Goal: Transaction & Acquisition: Purchase product/service

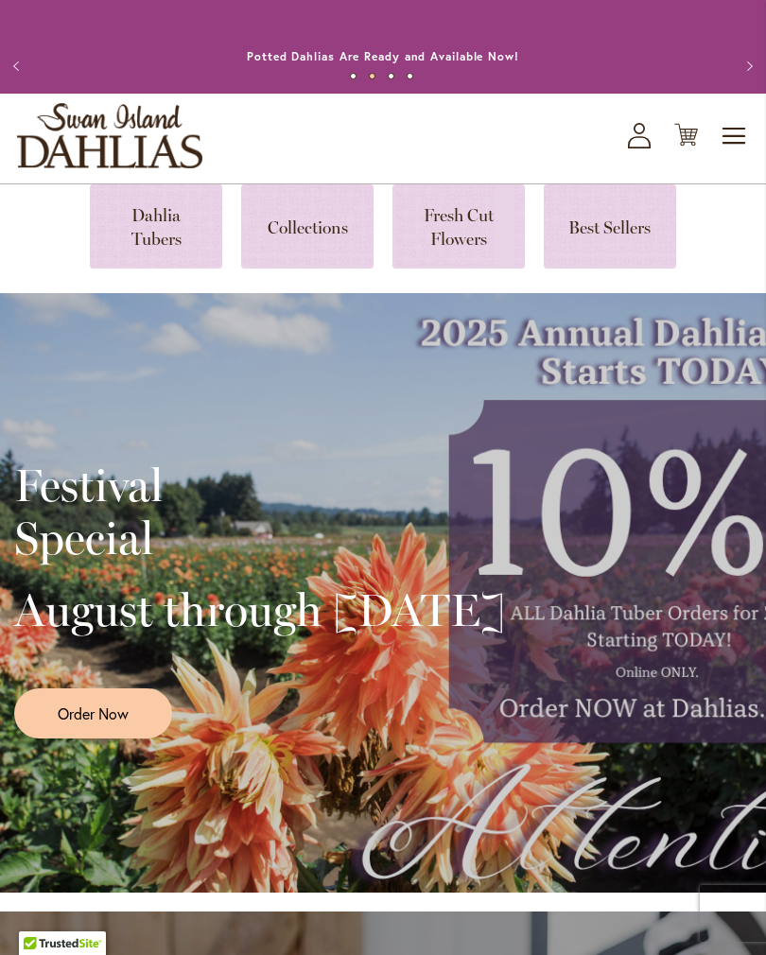
click at [158, 232] on link at bounding box center [156, 226] width 132 height 84
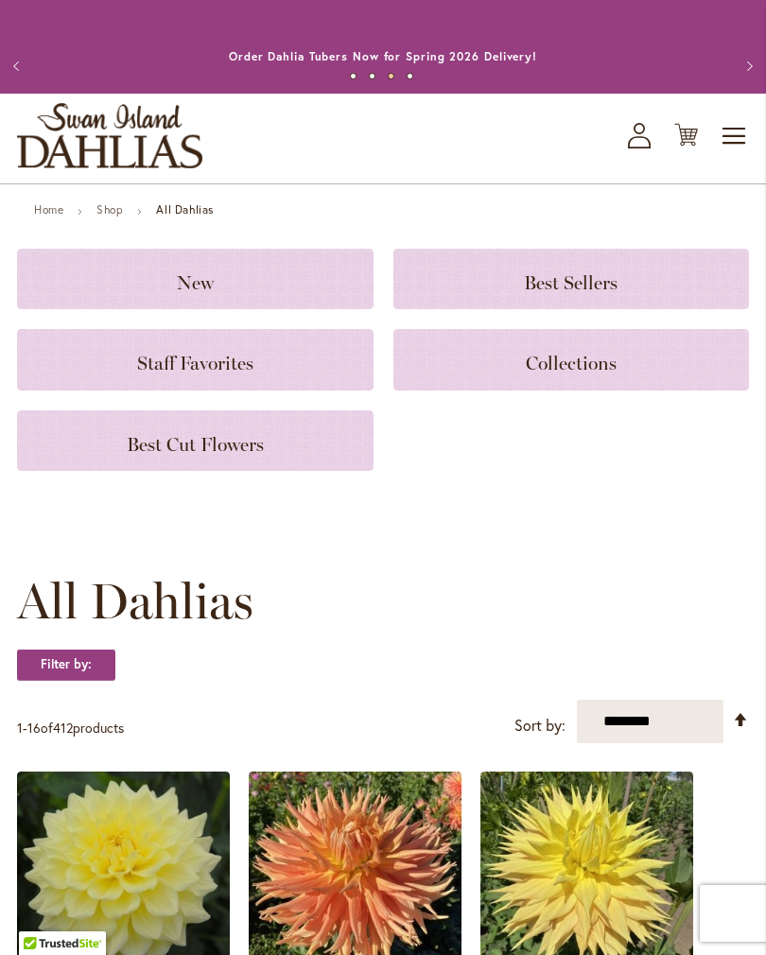
click at [238, 362] on div "Staff Favorites" at bounding box center [195, 359] width 356 height 61
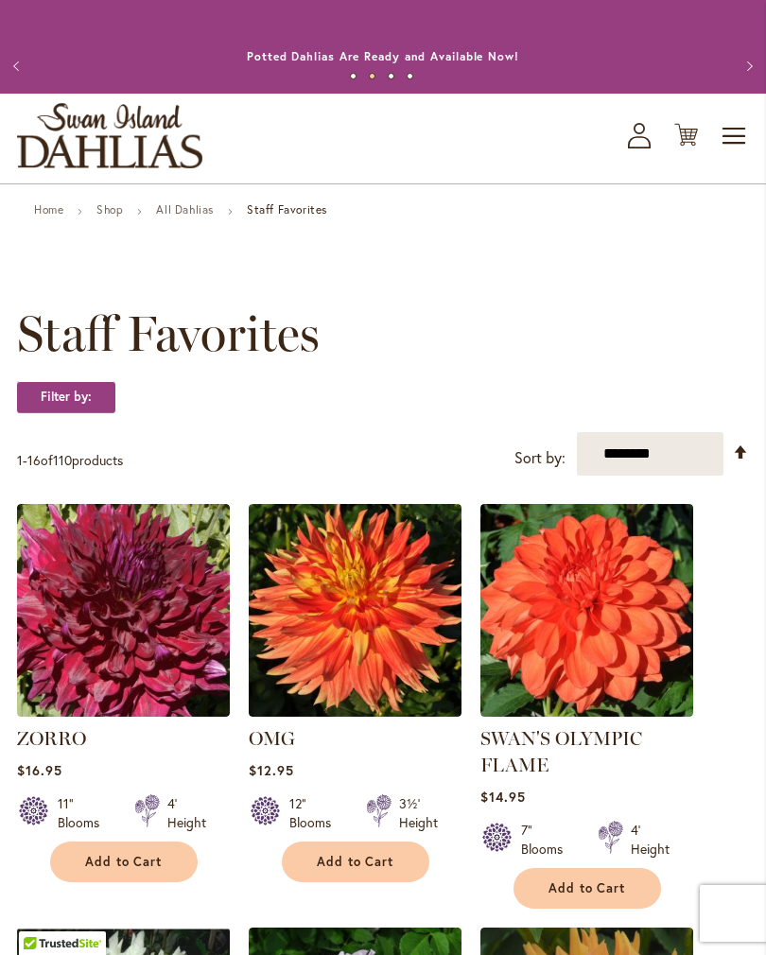
click at [92, 476] on p "1 - 16 of 110 products" at bounding box center [70, 460] width 106 height 30
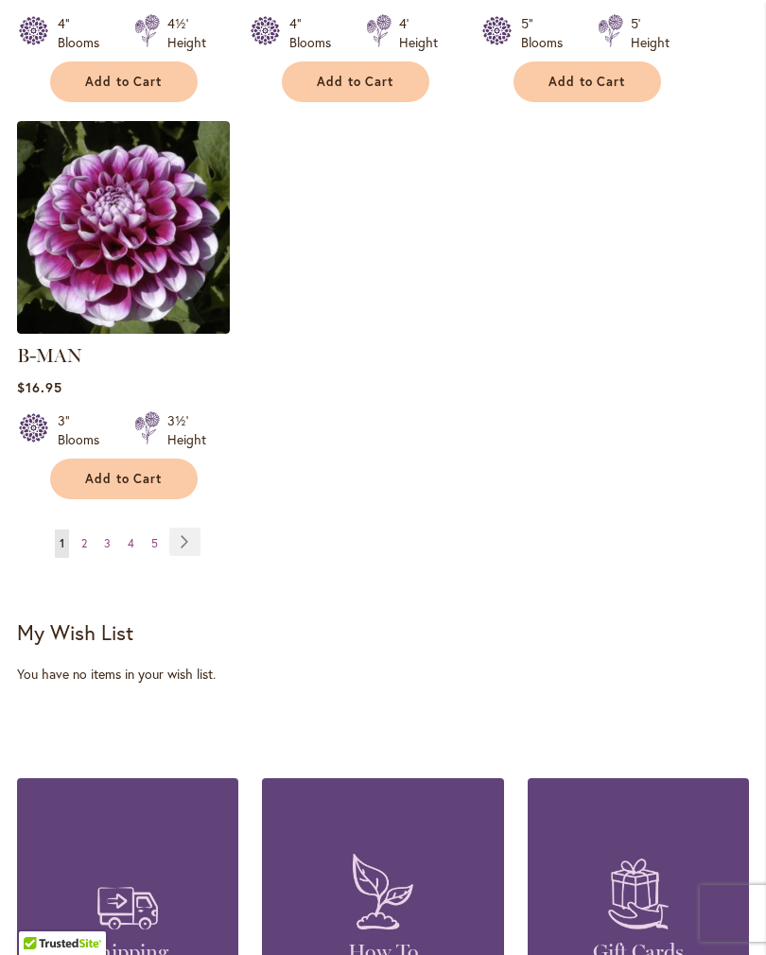
scroll to position [2736, 0]
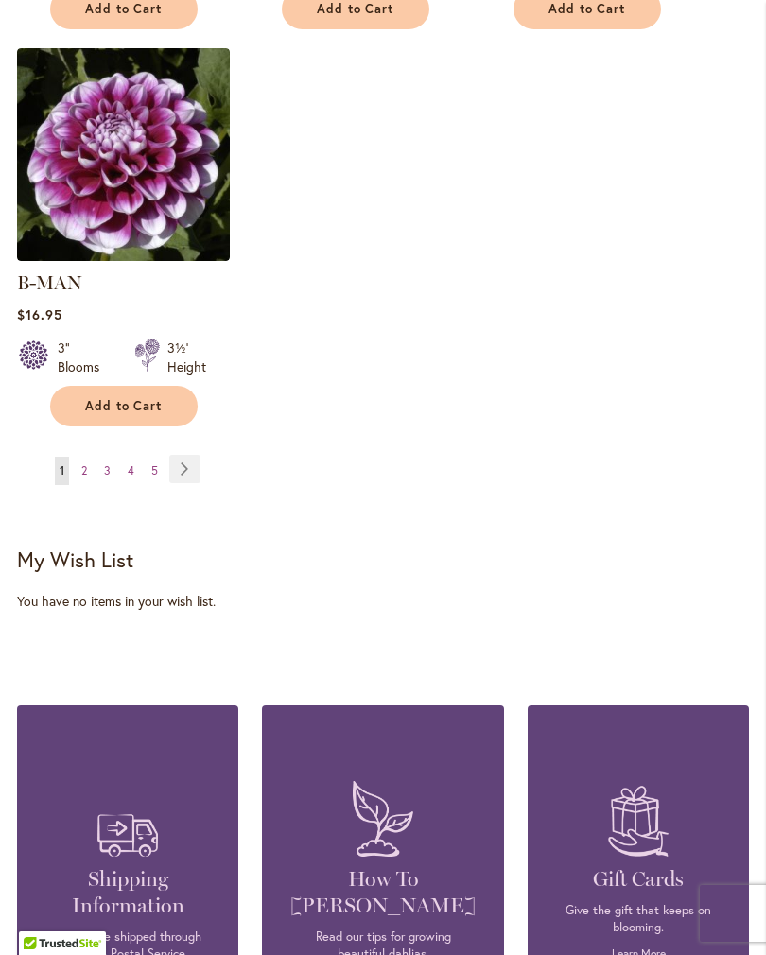
click at [188, 472] on link "Page Next" at bounding box center [184, 469] width 31 height 28
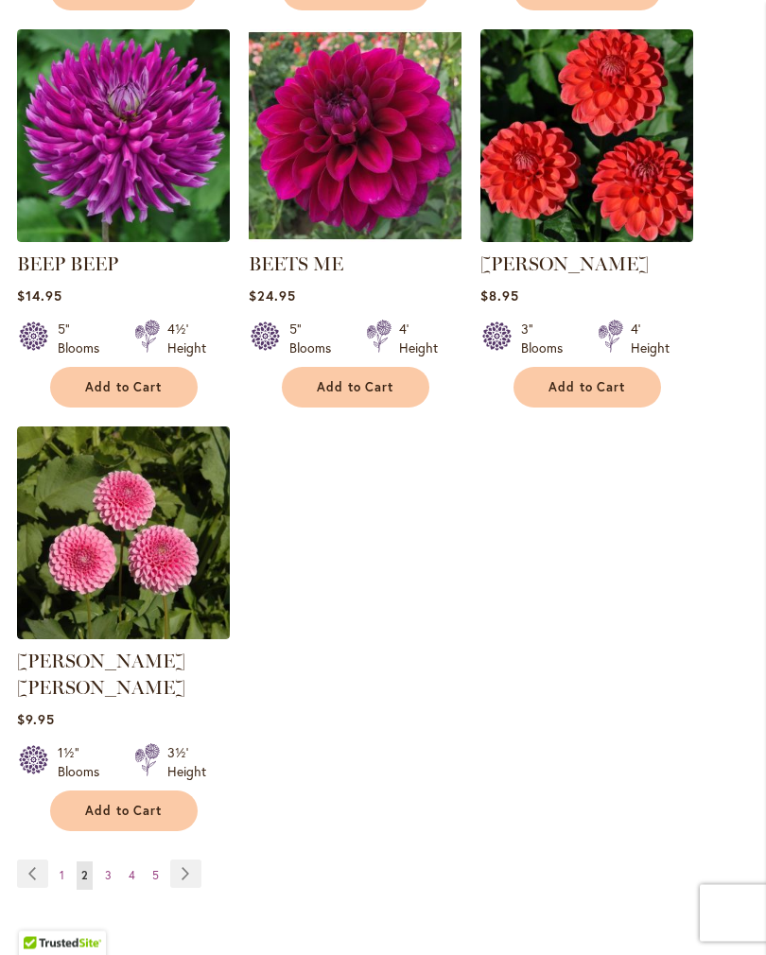
scroll to position [2331, 0]
click at [189, 866] on link "Page Next" at bounding box center [185, 874] width 31 height 28
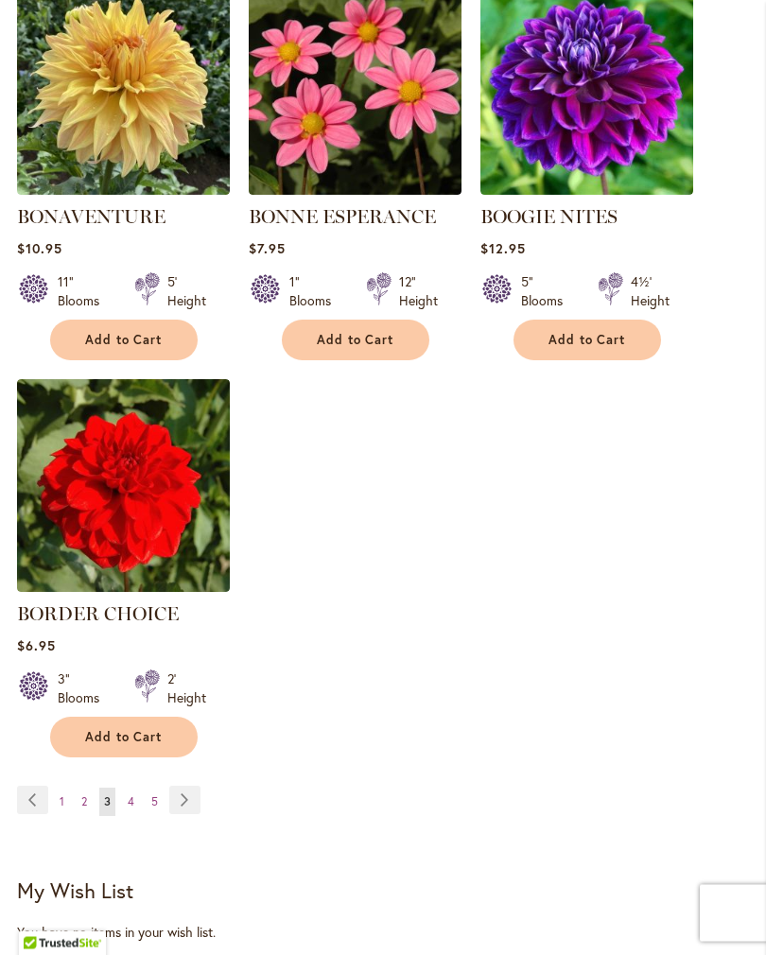
scroll to position [2378, 0]
click at [187, 814] on link "Page Next" at bounding box center [184, 800] width 31 height 28
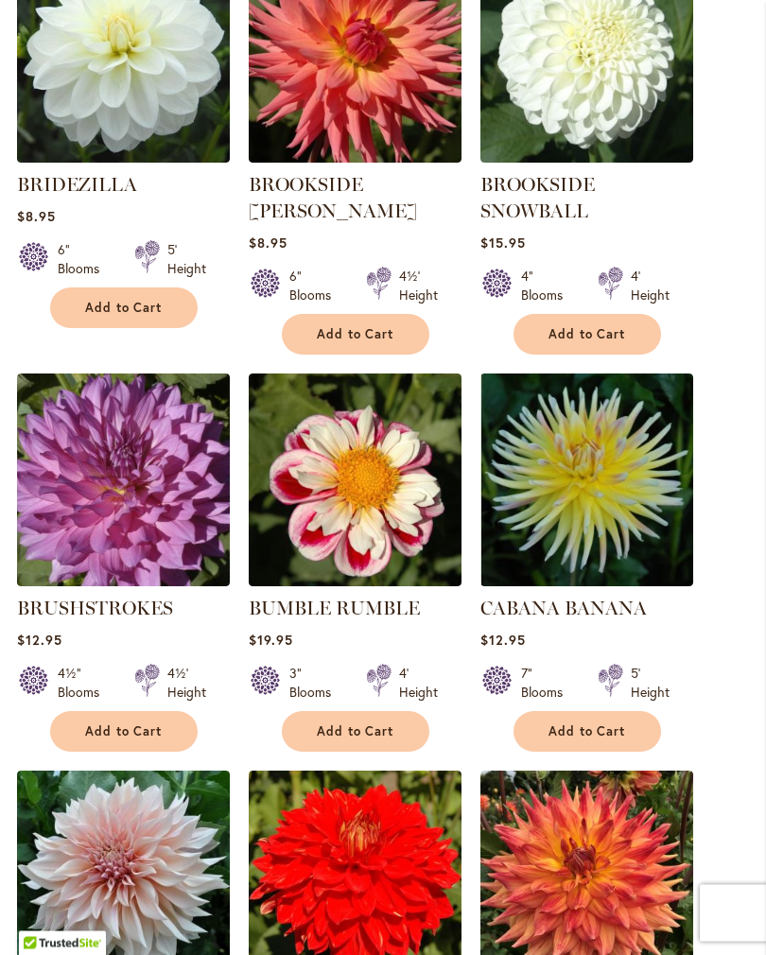
scroll to position [1219, 0]
click at [354, 739] on button "Add to Cart" at bounding box center [356, 731] width 148 height 41
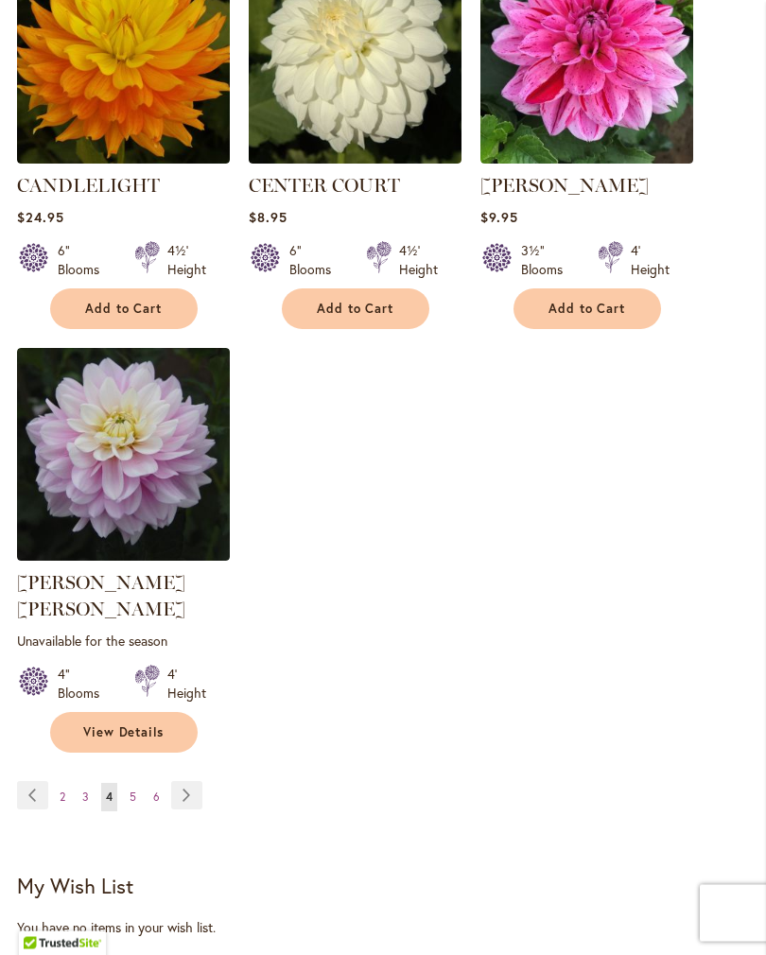
scroll to position [2487, 0]
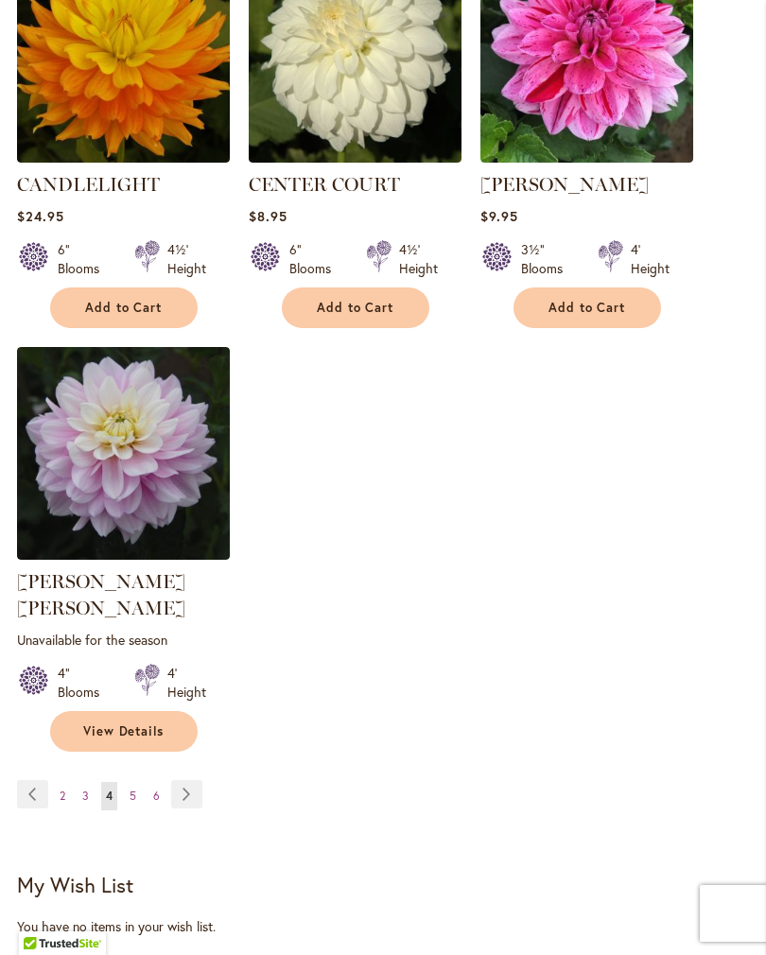
click at [184, 780] on link "Page Next" at bounding box center [186, 794] width 31 height 28
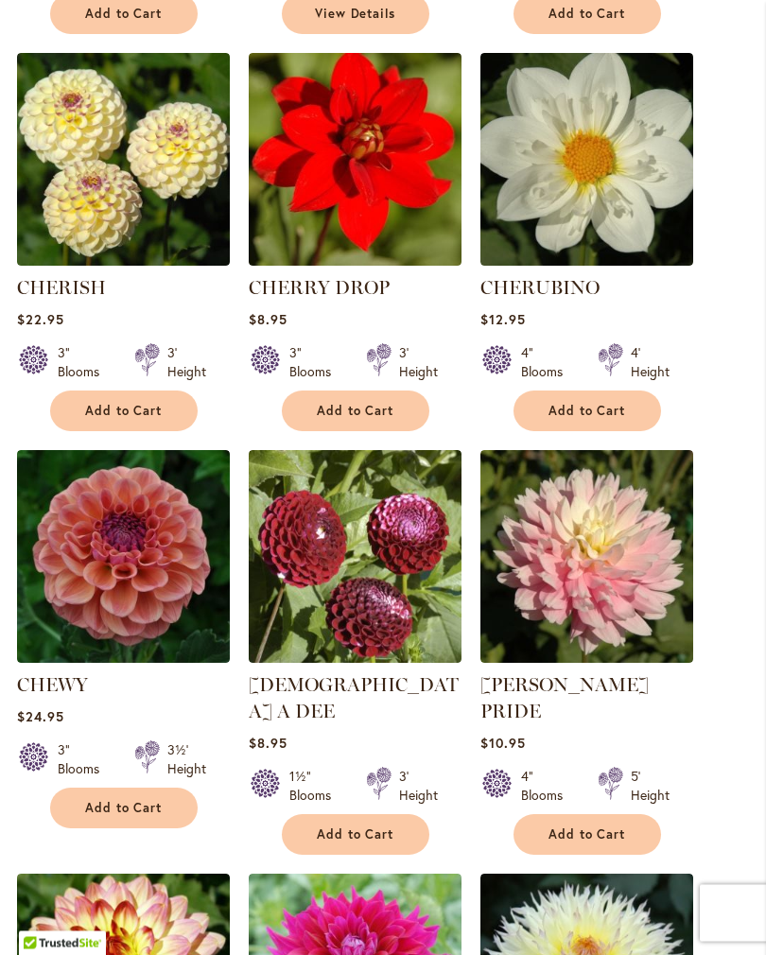
scroll to position [1117, 0]
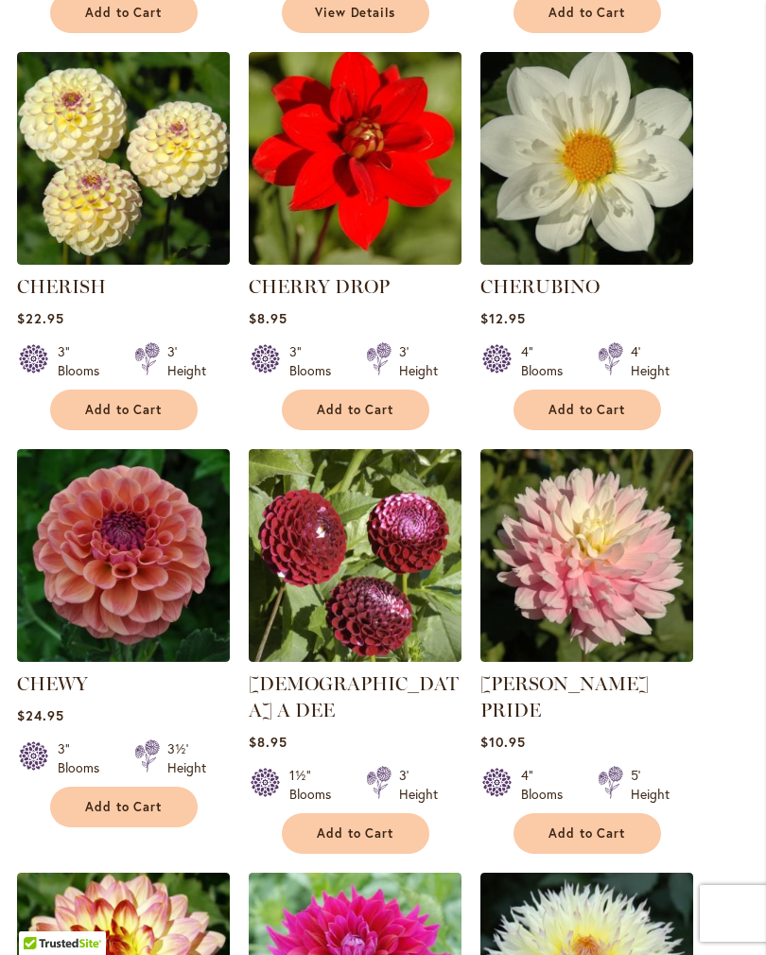
click at [591, 813] on button "Add to Cart" at bounding box center [587, 833] width 148 height 41
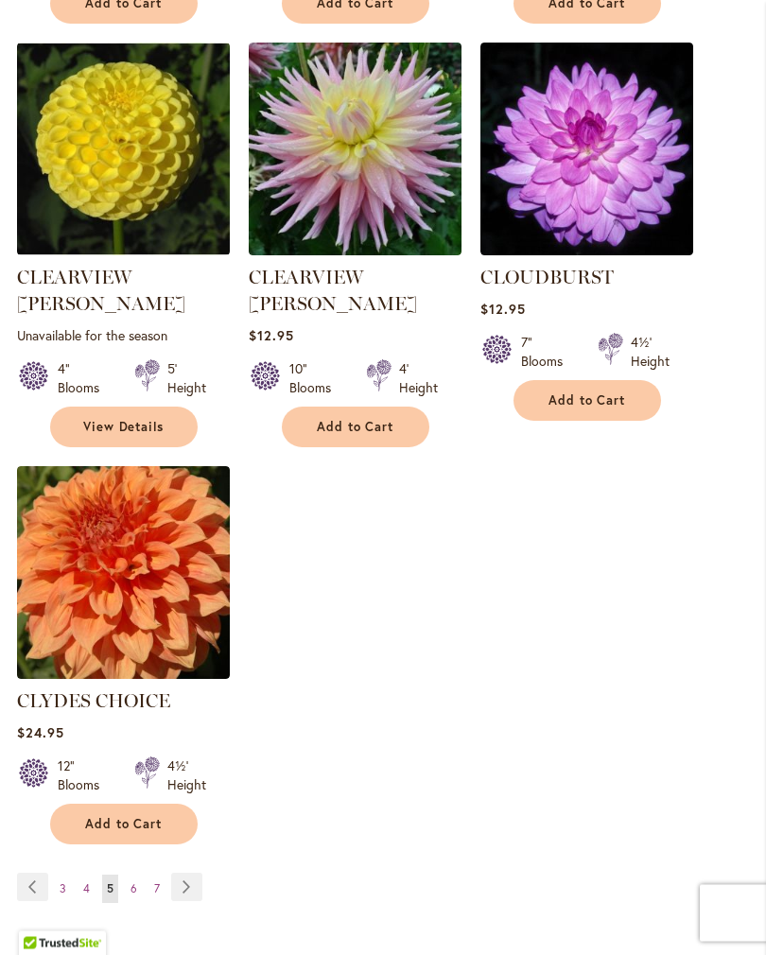
scroll to position [2394, 0]
click at [183, 873] on link "Page Next" at bounding box center [186, 887] width 31 height 28
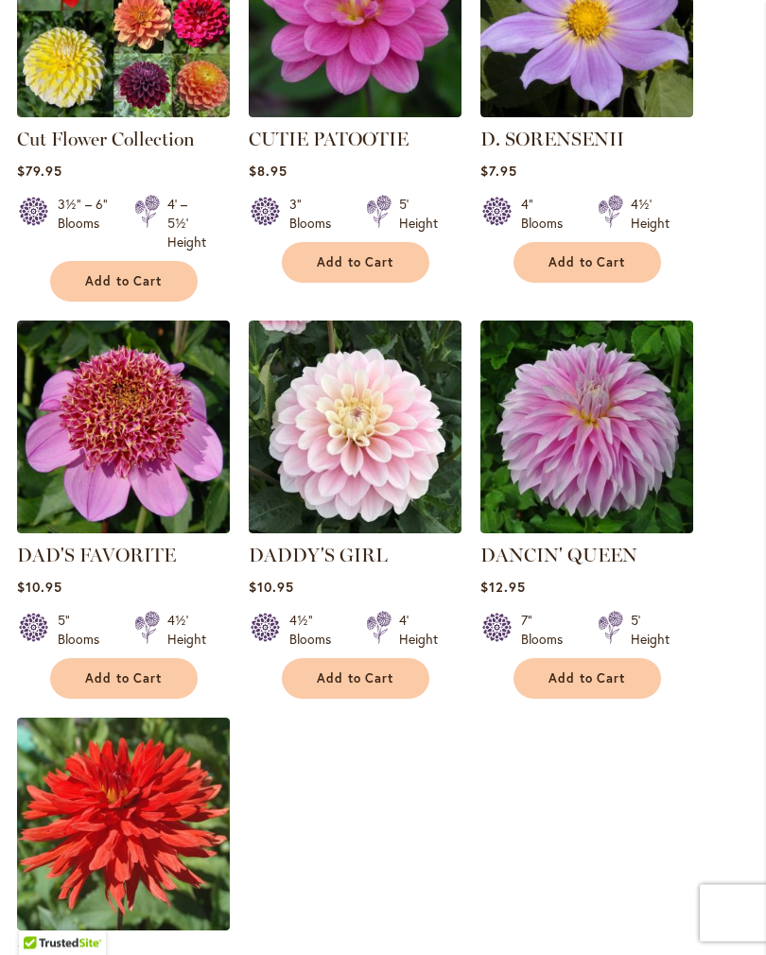
scroll to position [2113, 0]
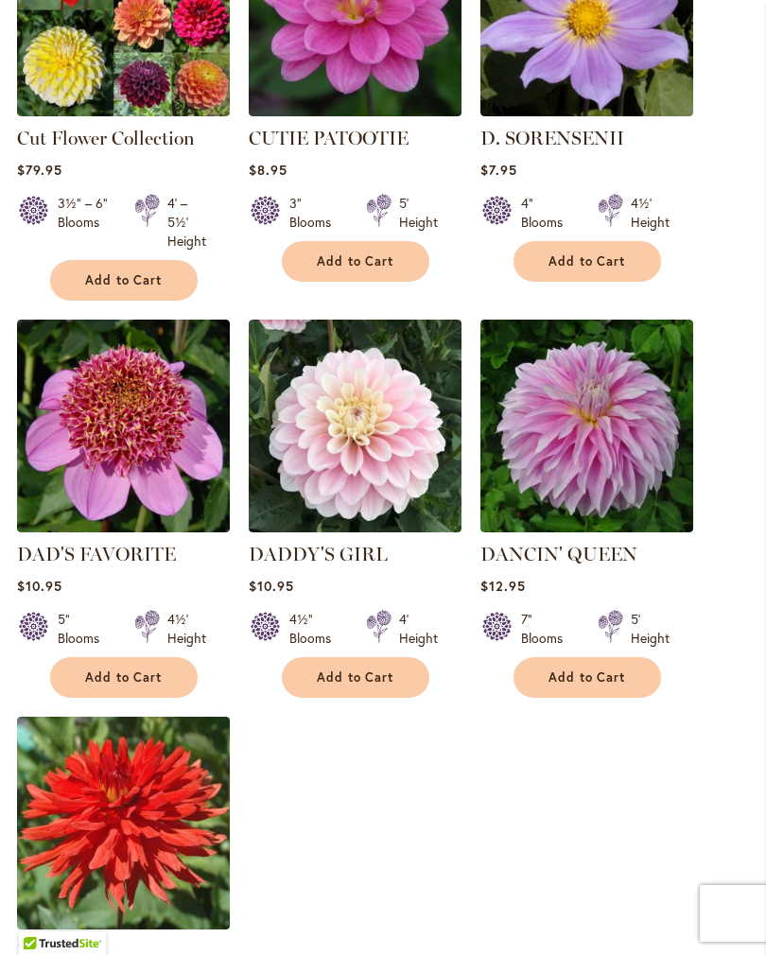
click at [590, 670] on span "Add to Cart" at bounding box center [587, 678] width 78 height 16
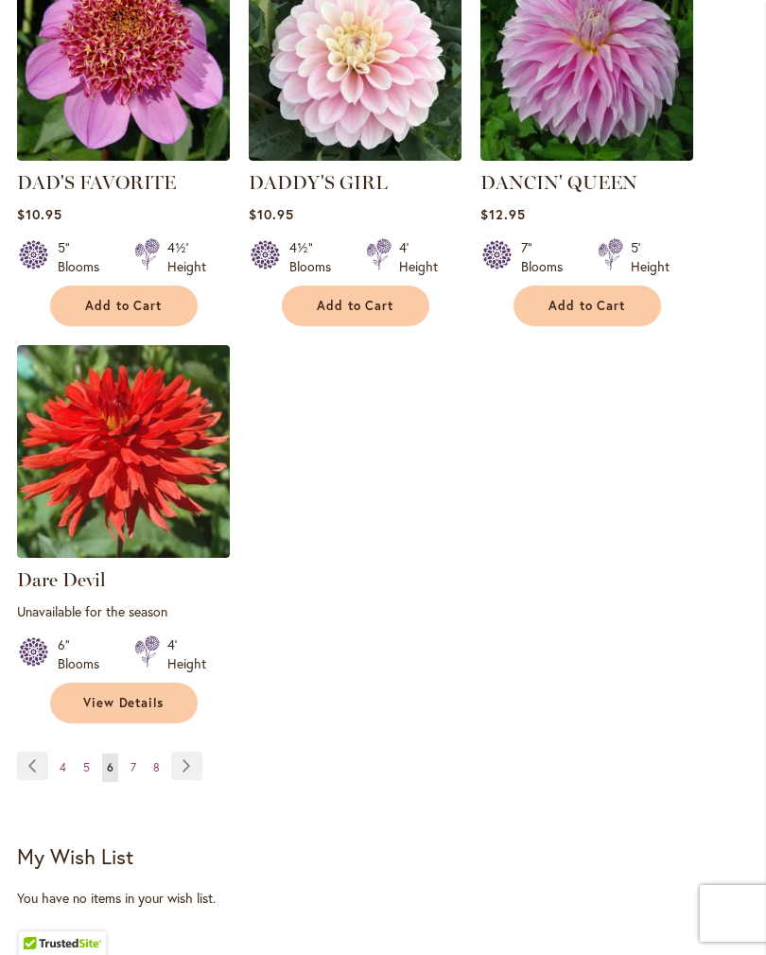
scroll to position [2639, 0]
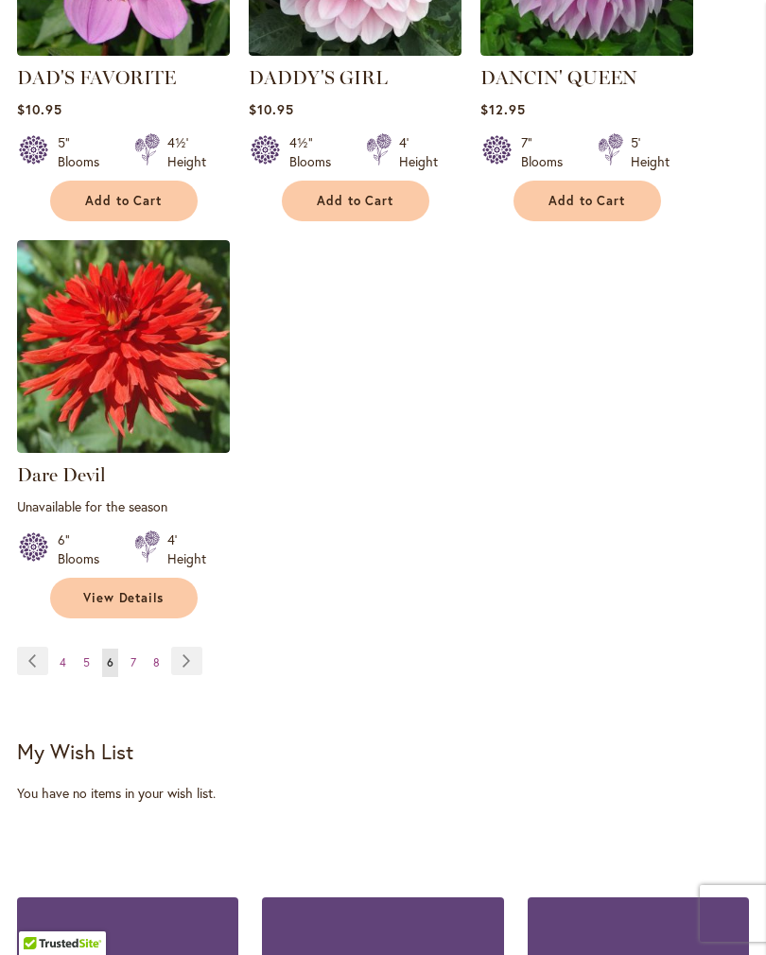
click at [190, 654] on link "Page Next" at bounding box center [186, 661] width 31 height 28
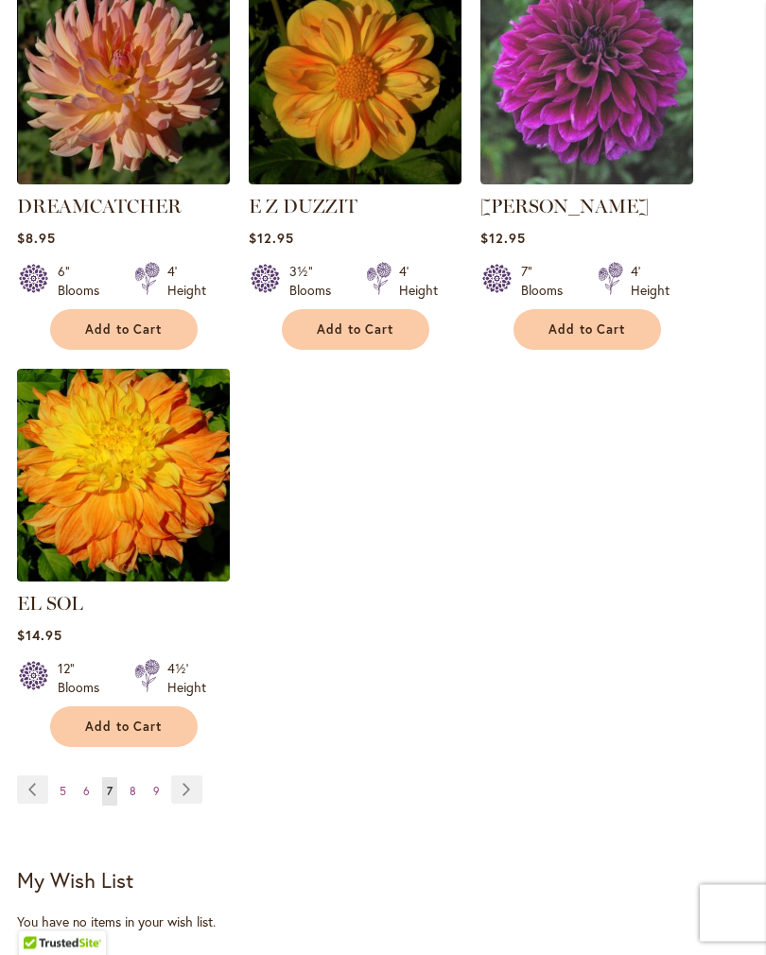
scroll to position [2417, 0]
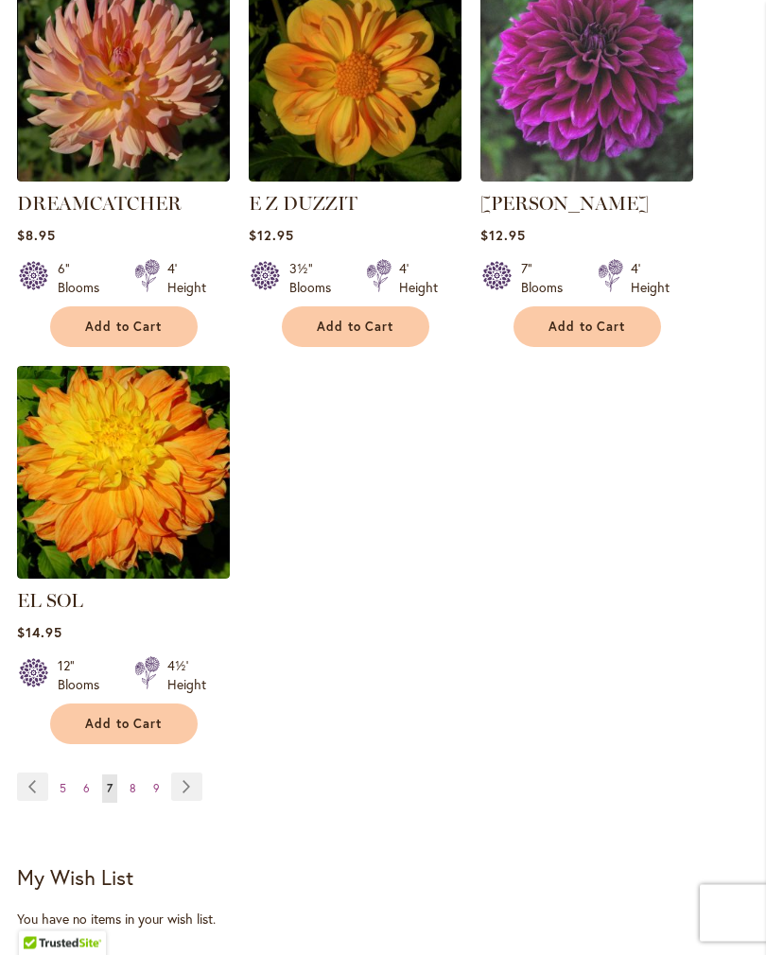
click at [187, 776] on link "Page Next" at bounding box center [186, 788] width 31 height 28
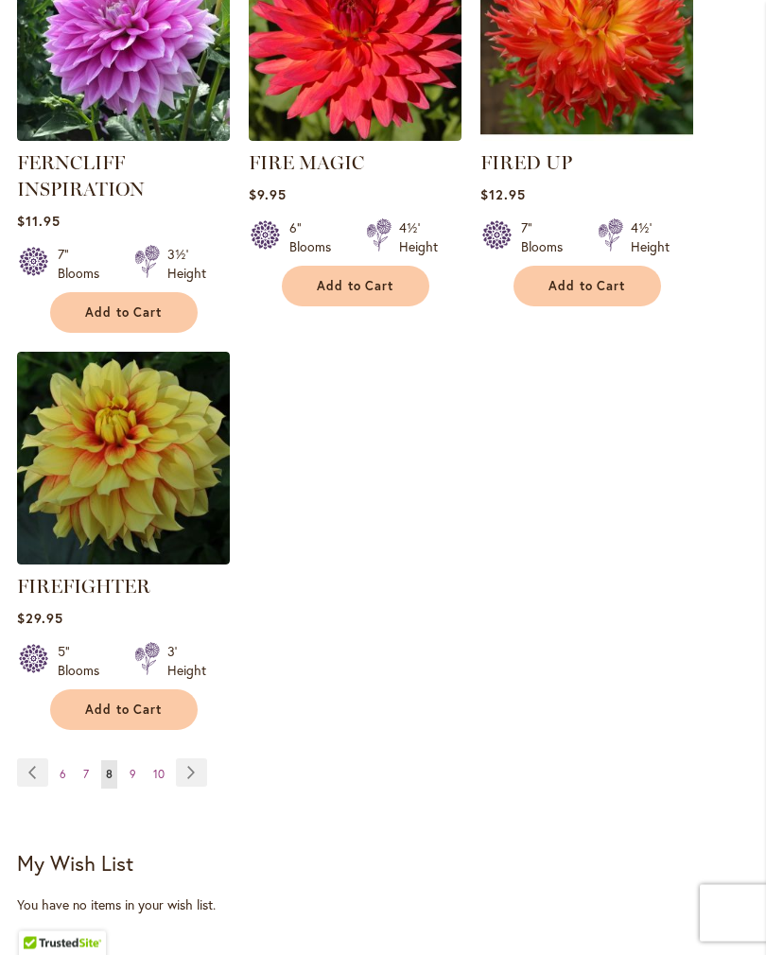
scroll to position [2496, 0]
click at [188, 783] on link "Page Next" at bounding box center [191, 772] width 31 height 28
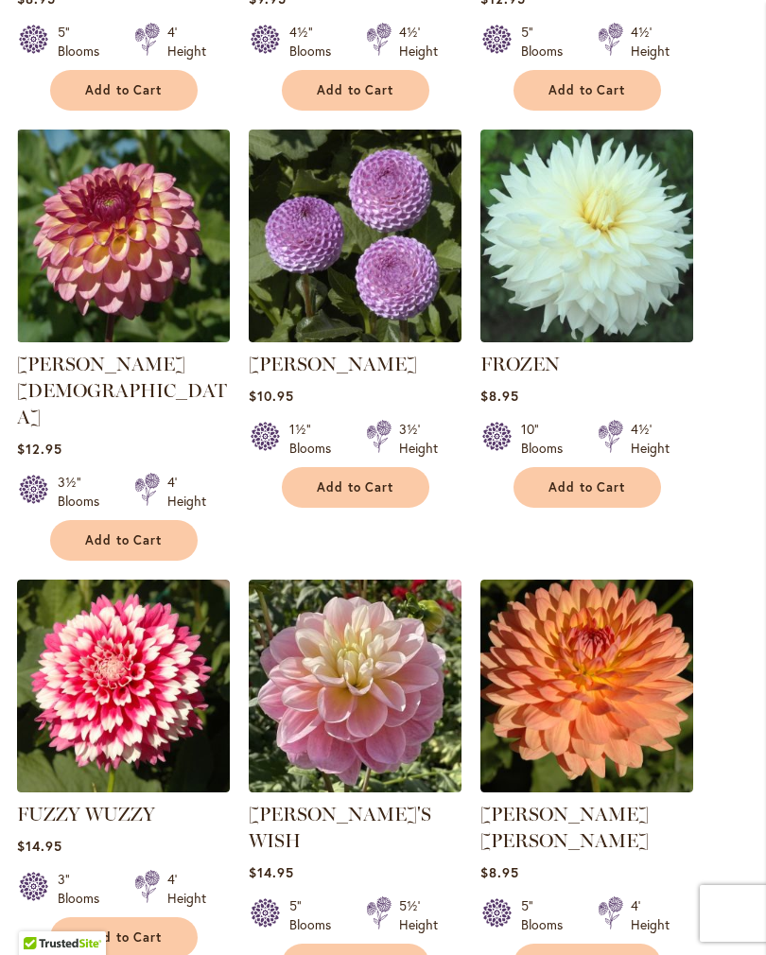
scroll to position [1448, 0]
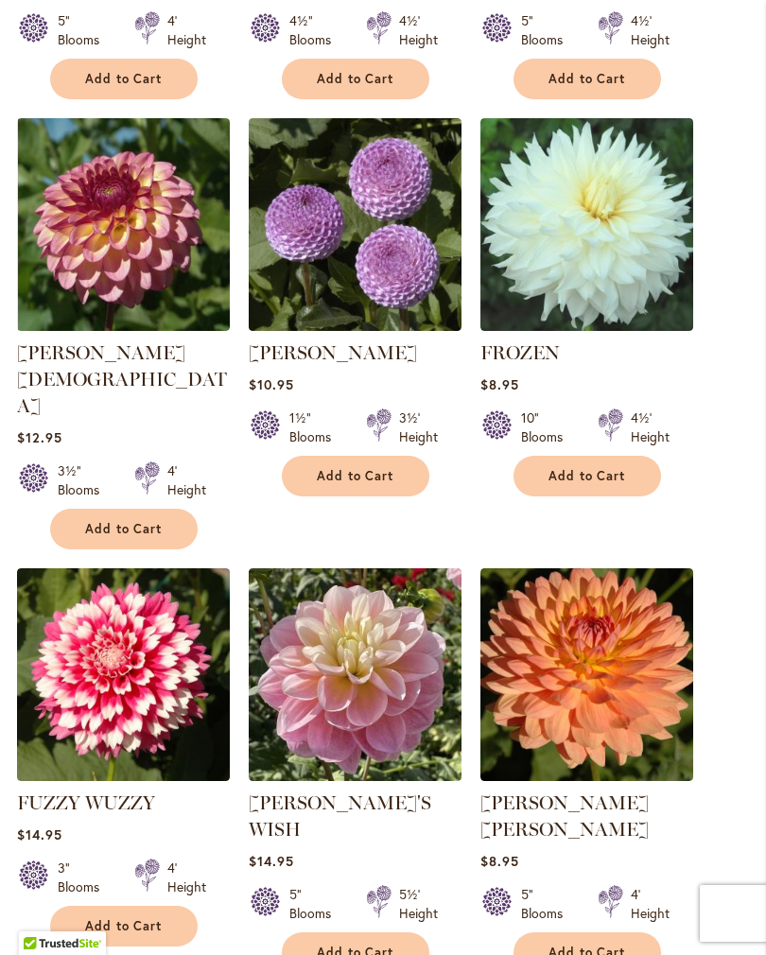
click at [114, 906] on button "Add to Cart" at bounding box center [124, 926] width 148 height 41
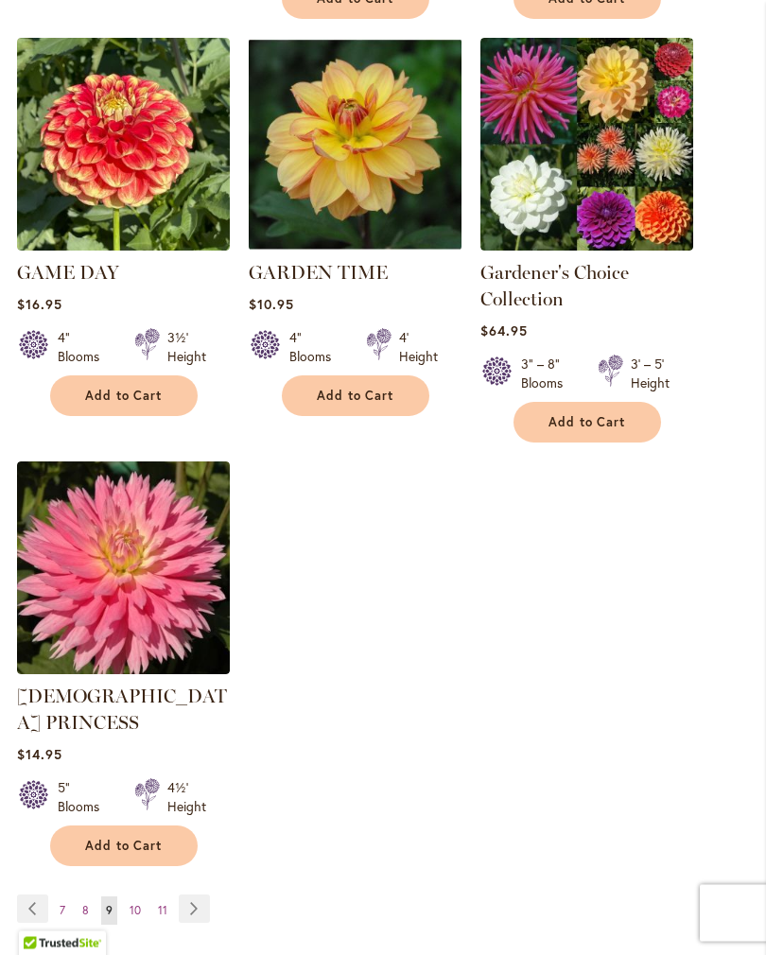
scroll to position [2452, 0]
click at [193, 895] on link "Page Next" at bounding box center [194, 909] width 31 height 28
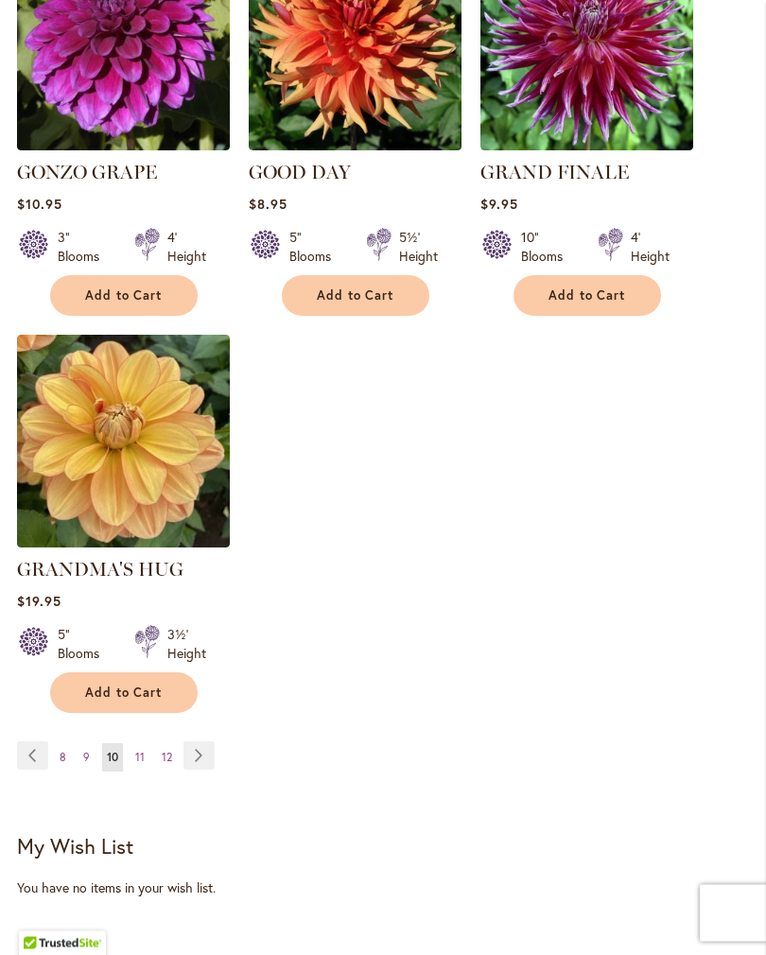
scroll to position [2450, 0]
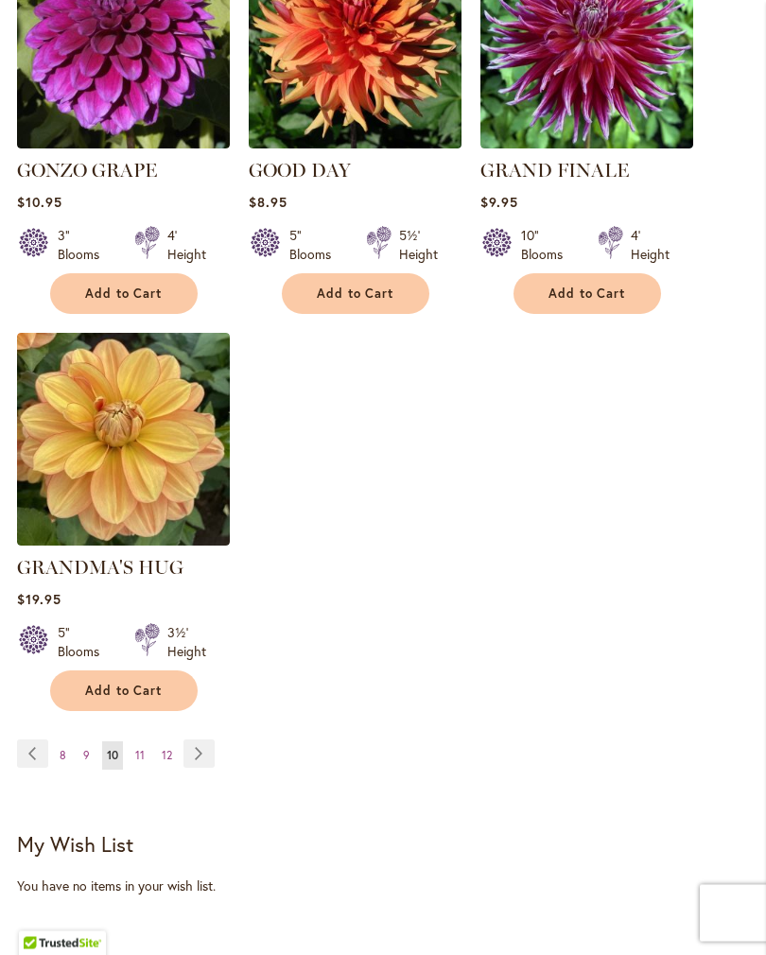
click at [210, 743] on link "Page Next" at bounding box center [198, 754] width 31 height 28
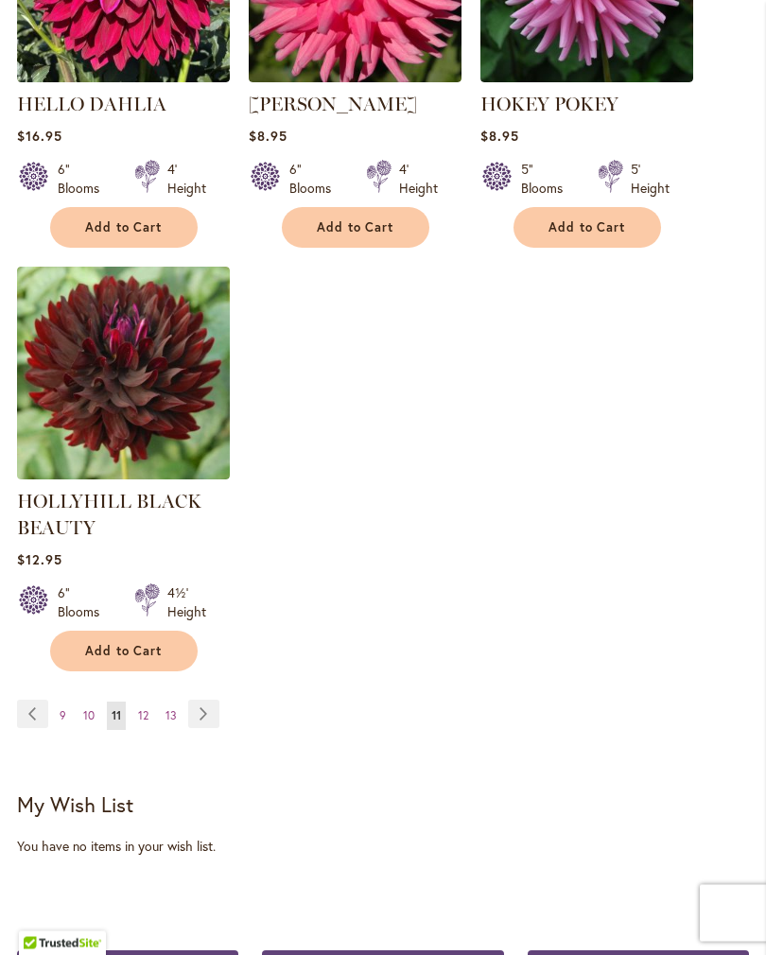
scroll to position [2580, 0]
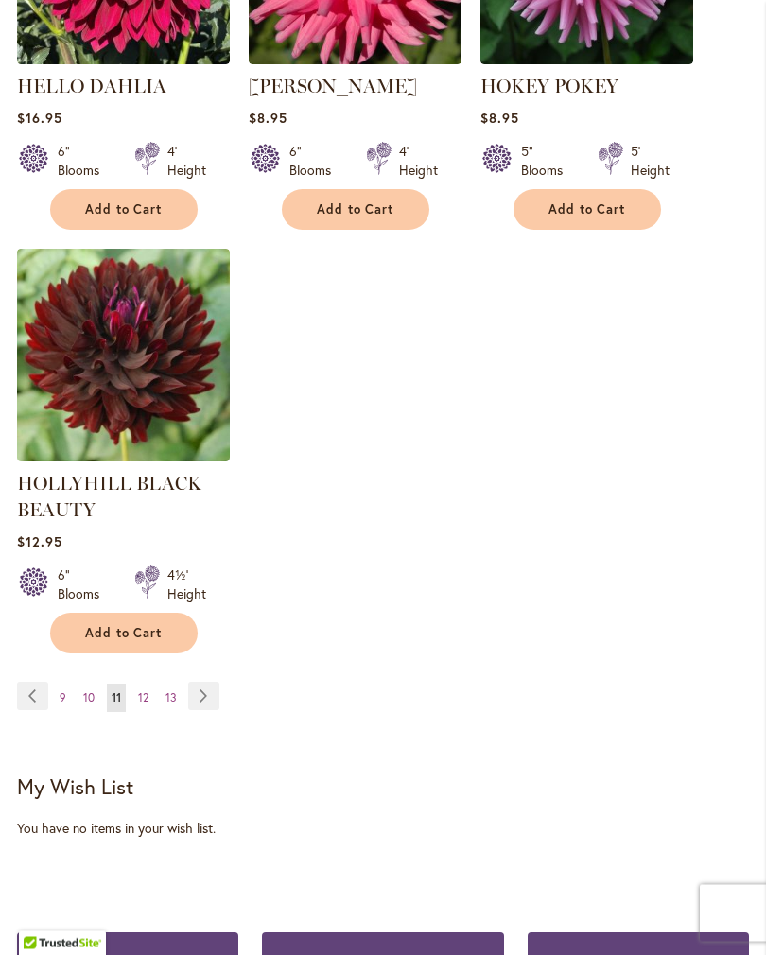
click at [210, 711] on link "Page Next" at bounding box center [203, 697] width 31 height 28
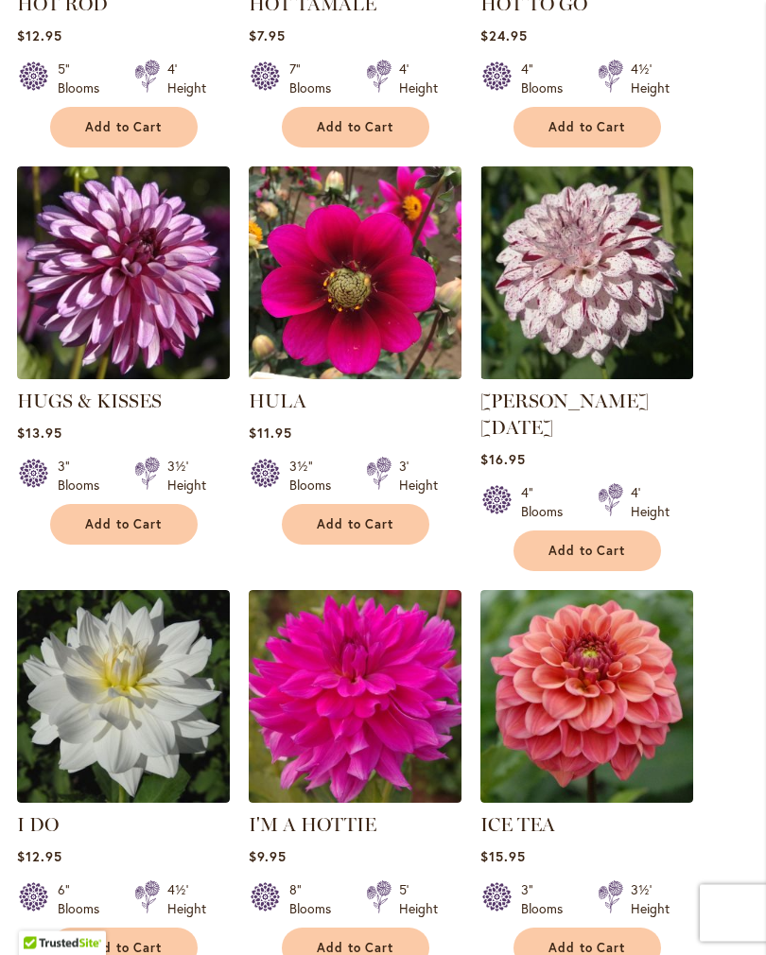
scroll to position [1797, 0]
click at [589, 548] on span "Add to Cart" at bounding box center [587, 551] width 78 height 16
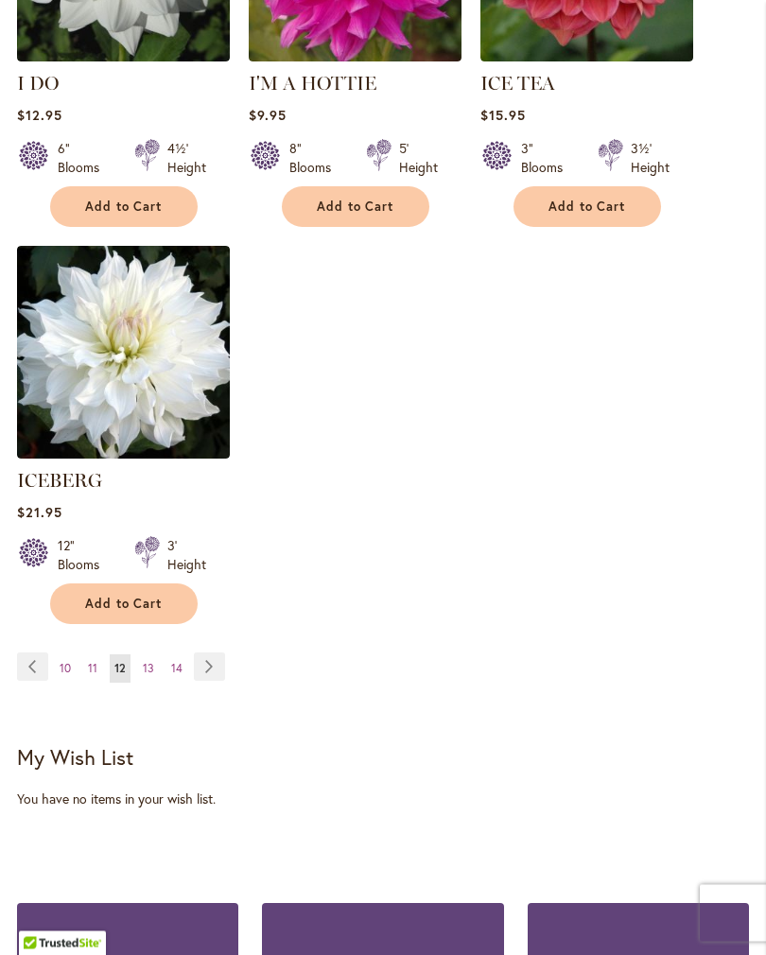
scroll to position [2591, 0]
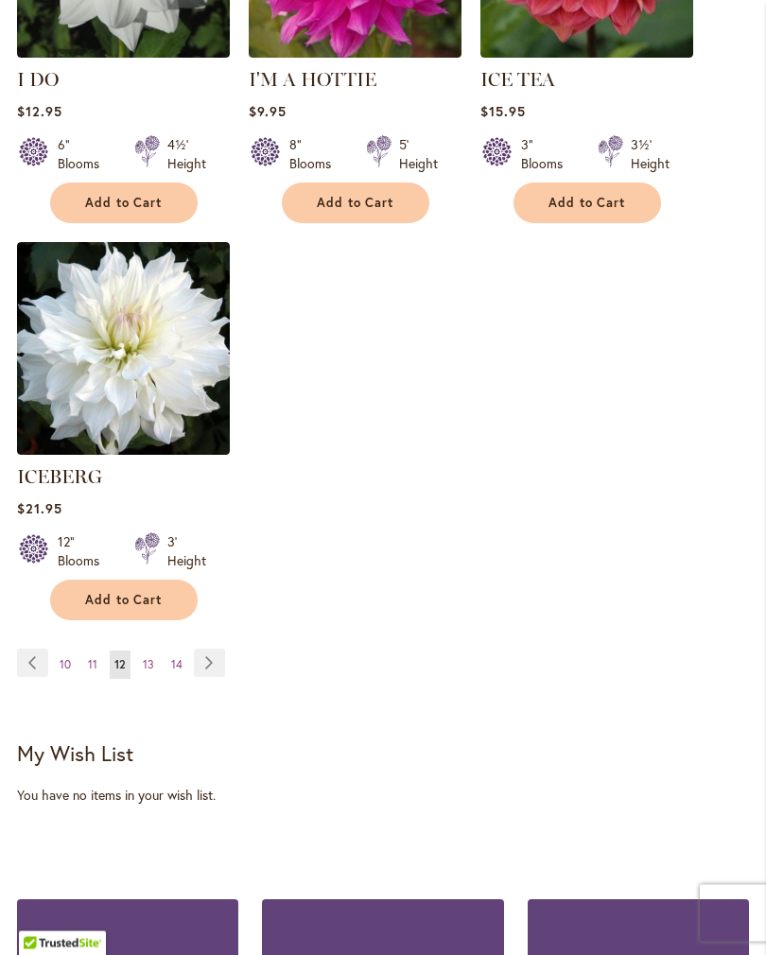
click at [203, 662] on link "Page Next" at bounding box center [209, 664] width 31 height 28
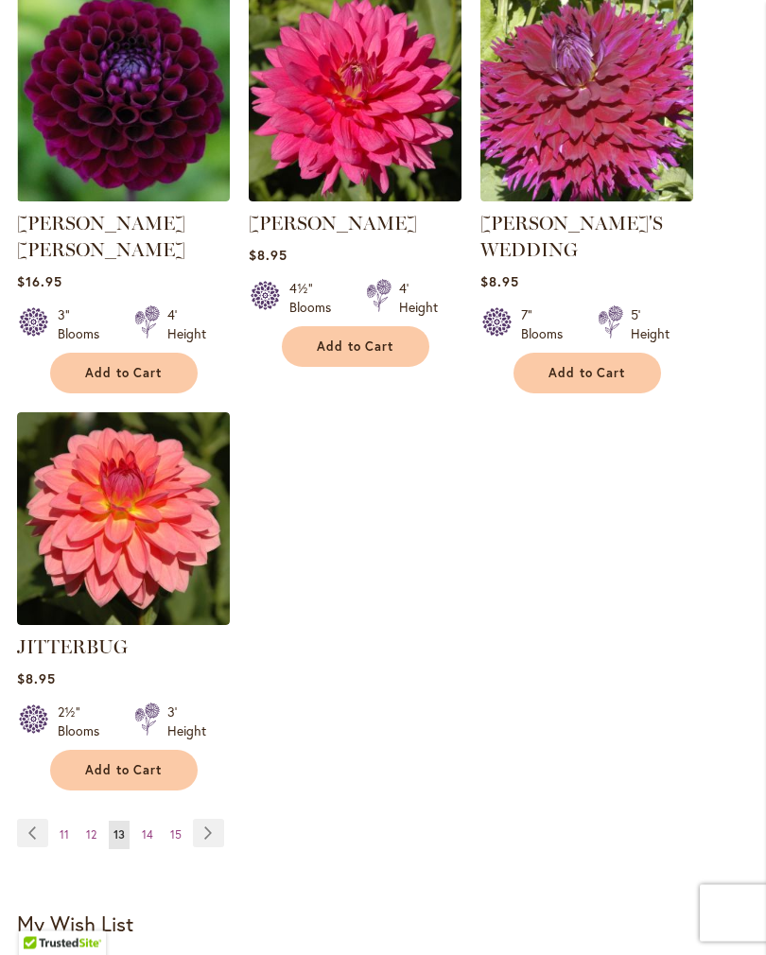
scroll to position [2513, 0]
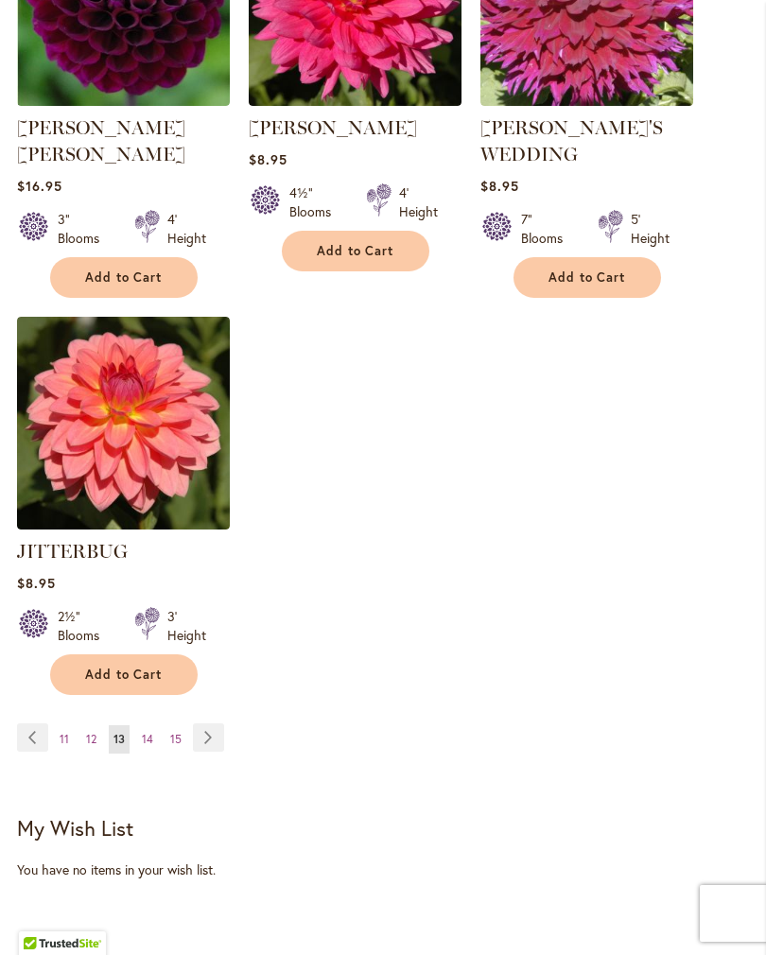
click at [205, 723] on link "Page Next" at bounding box center [208, 737] width 31 height 28
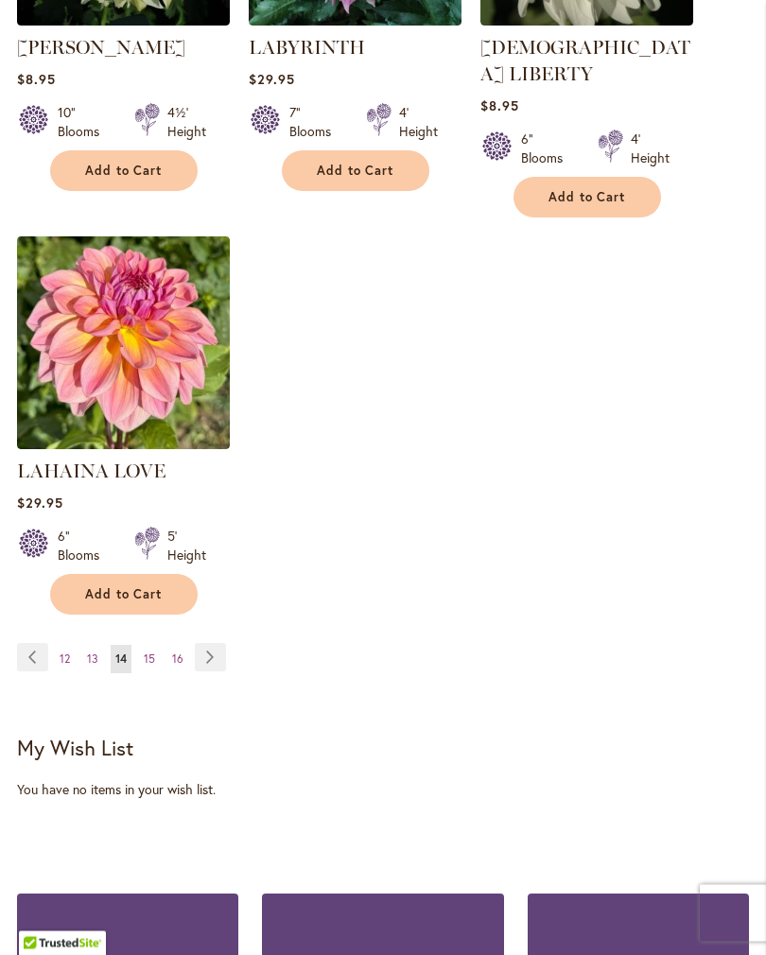
scroll to position [2548, 0]
click at [212, 652] on link "Page Next" at bounding box center [210, 657] width 31 height 28
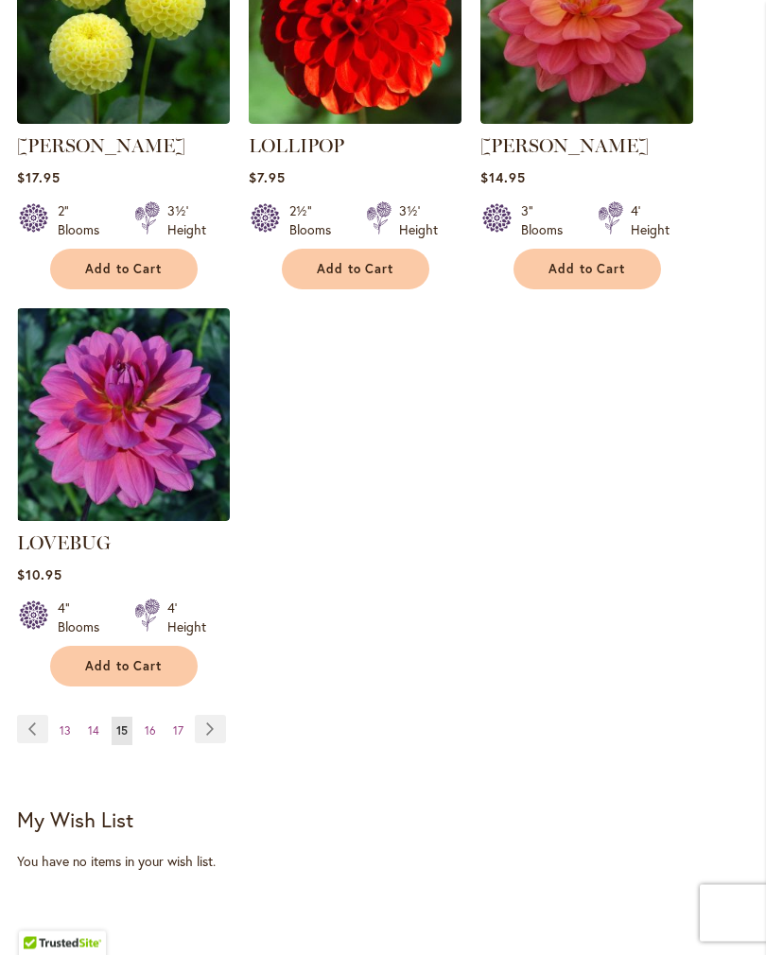
scroll to position [2504, 0]
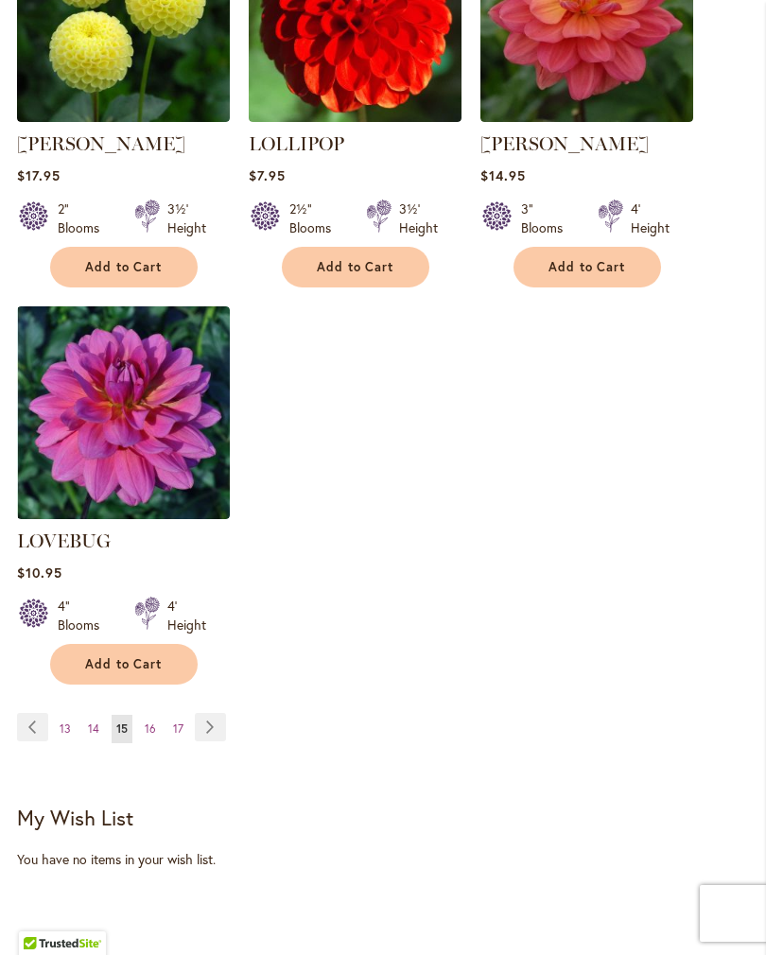
click at [211, 713] on link "Page Next" at bounding box center [210, 727] width 31 height 28
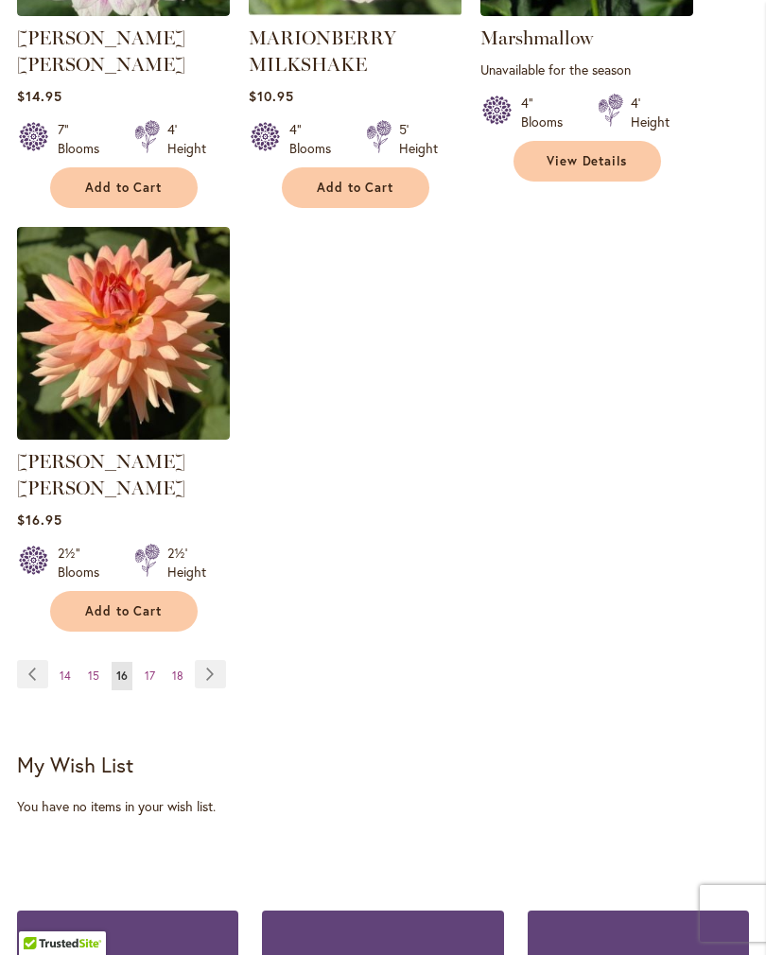
scroll to position [2582, 0]
click at [215, 661] on link "Page Next" at bounding box center [210, 675] width 31 height 28
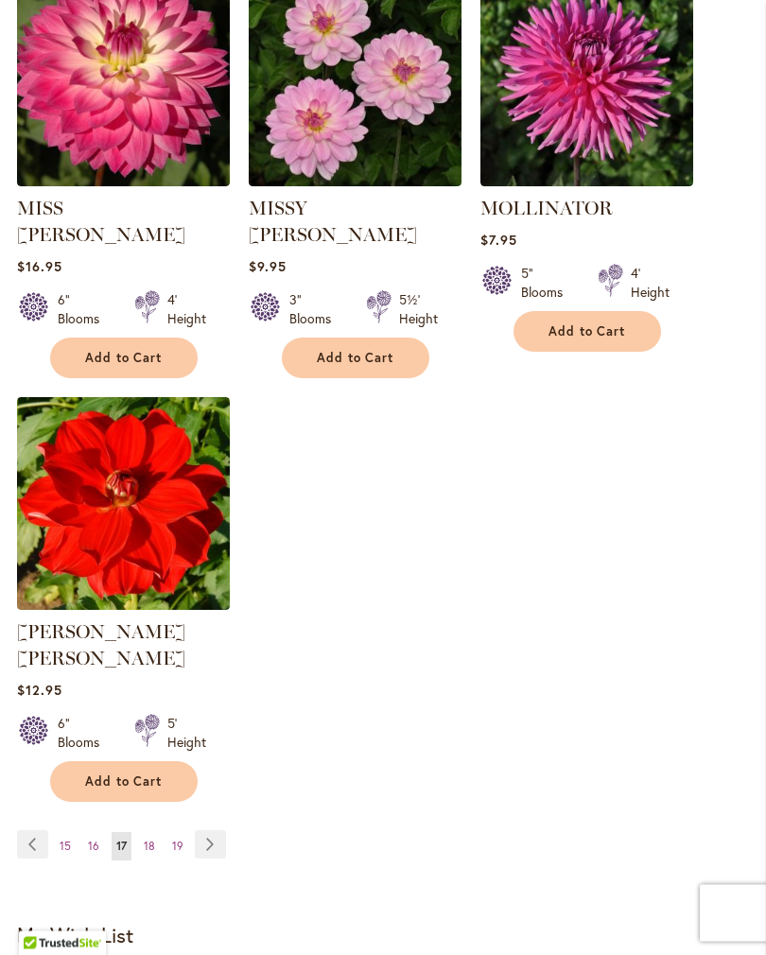
scroll to position [2387, 0]
click at [217, 830] on link "Page Next" at bounding box center [210, 844] width 31 height 28
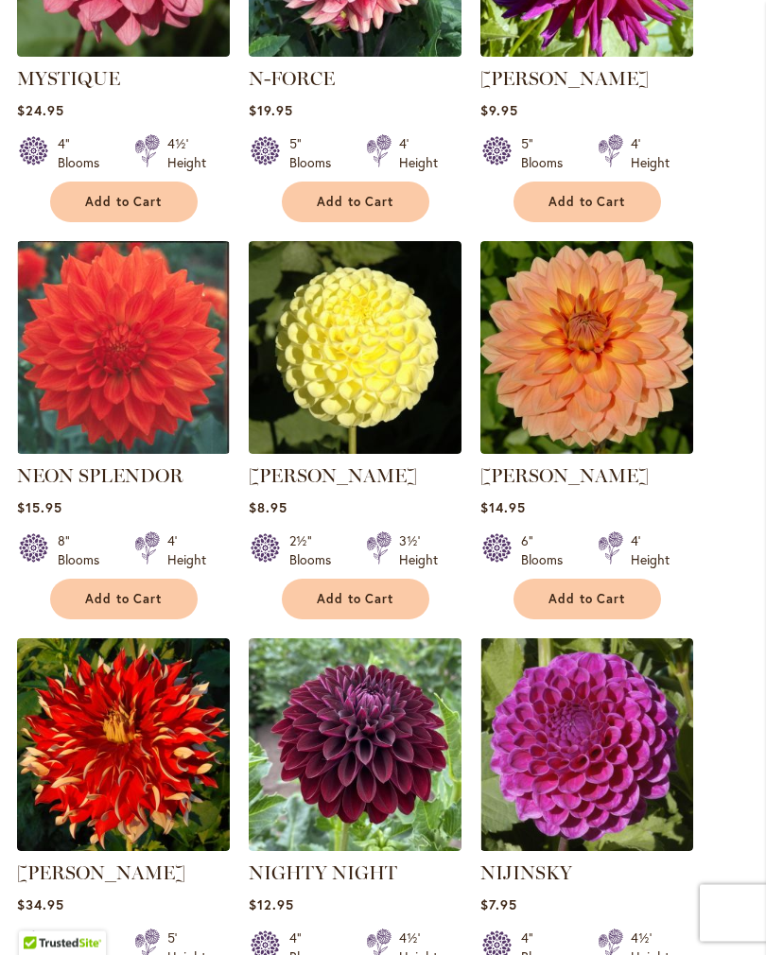
scroll to position [1723, 0]
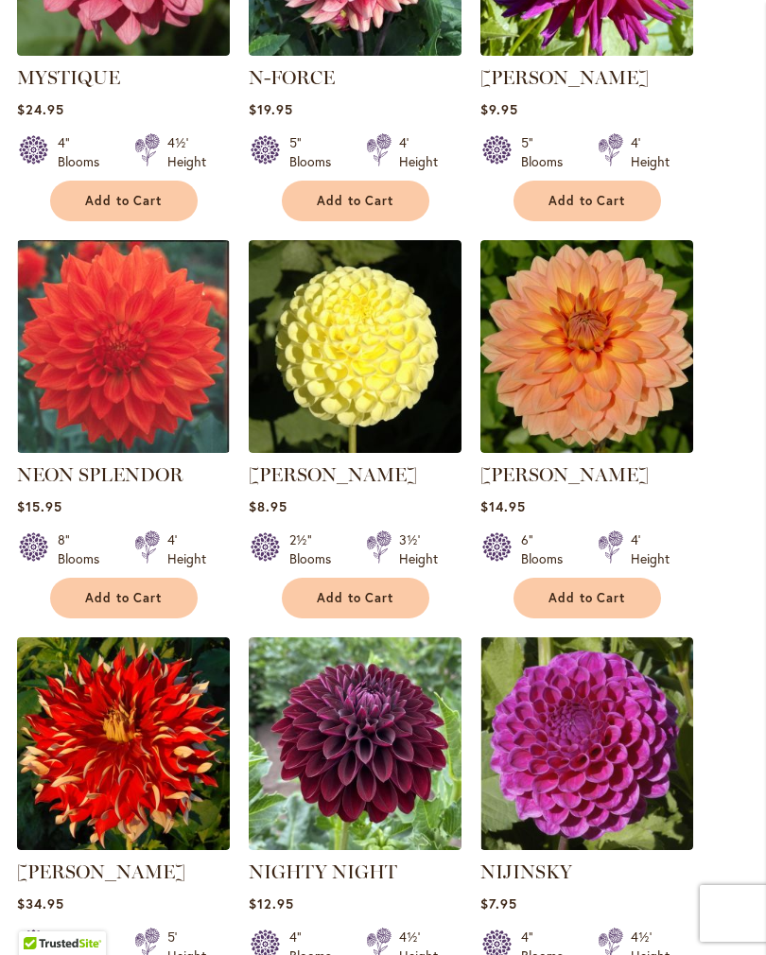
click at [351, 604] on button "Add to Cart" at bounding box center [356, 598] width 148 height 41
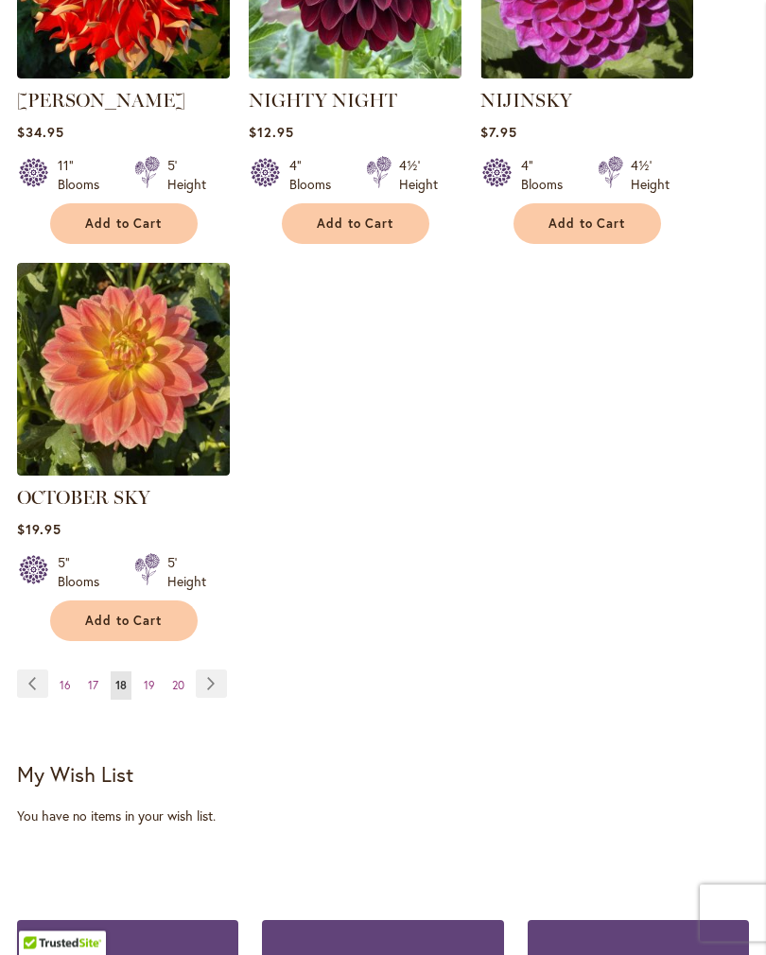
scroll to position [2548, 0]
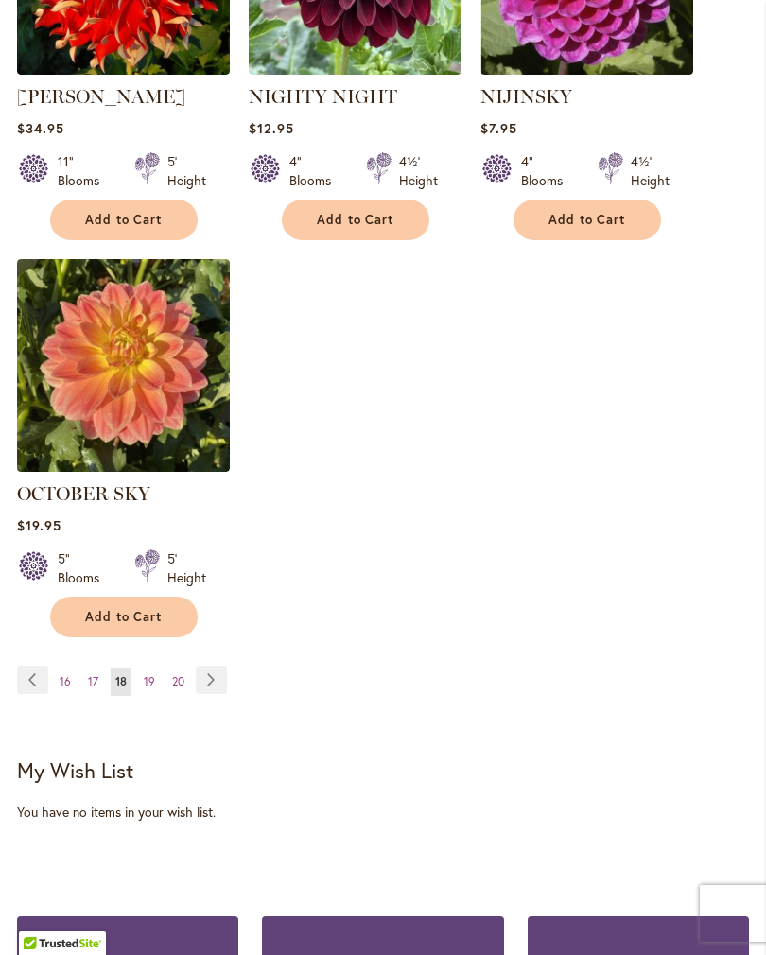
click at [213, 694] on link "Page Next" at bounding box center [211, 680] width 31 height 28
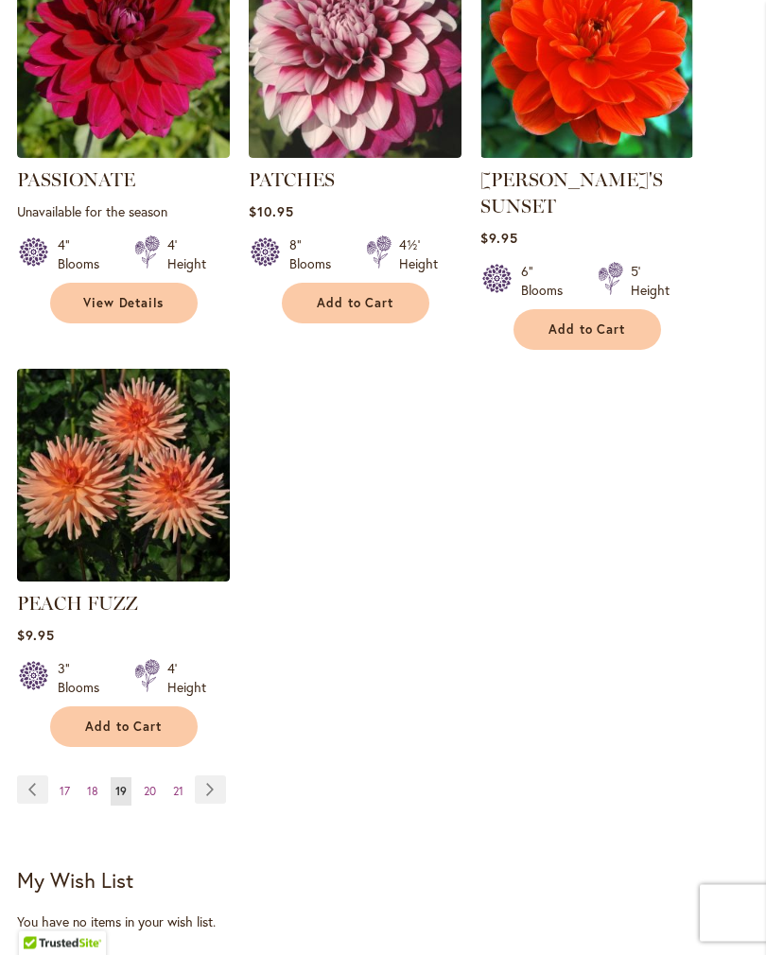
scroll to position [2442, 0]
click at [216, 780] on link "Page Next" at bounding box center [210, 789] width 31 height 28
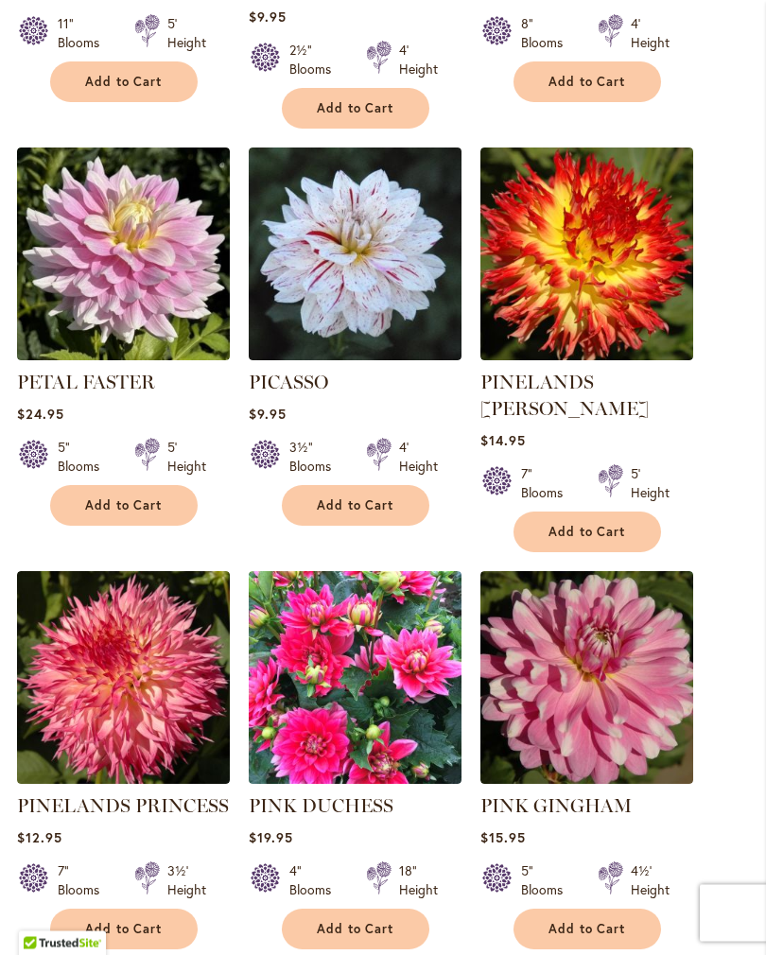
scroll to position [1471, 0]
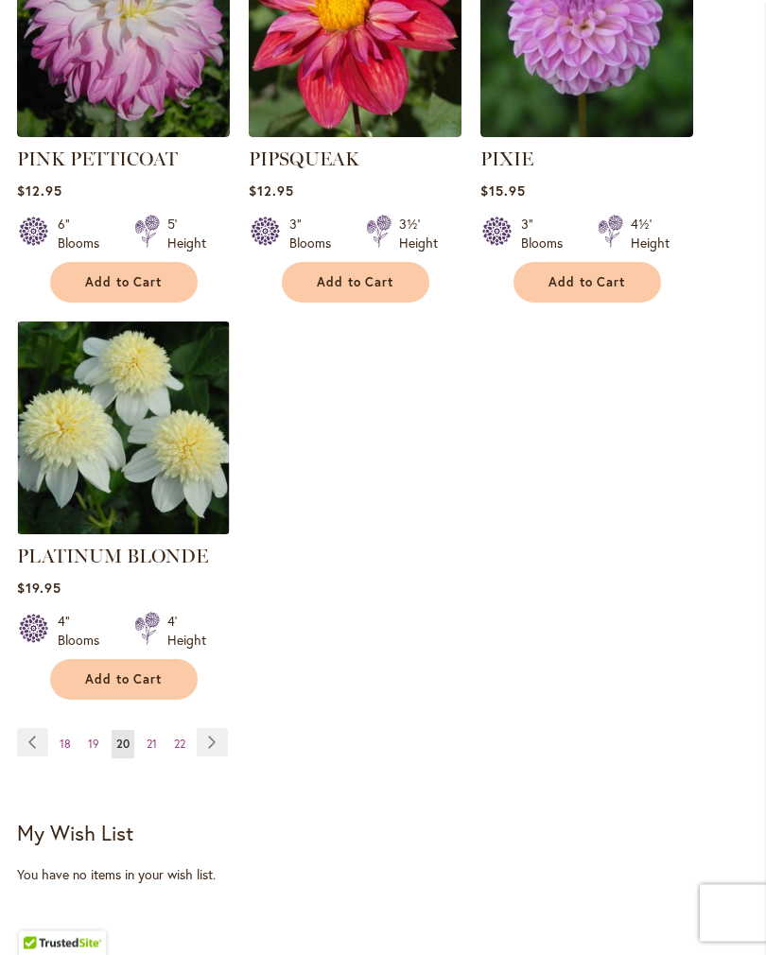
click at [212, 729] on link "Page Next" at bounding box center [212, 743] width 31 height 28
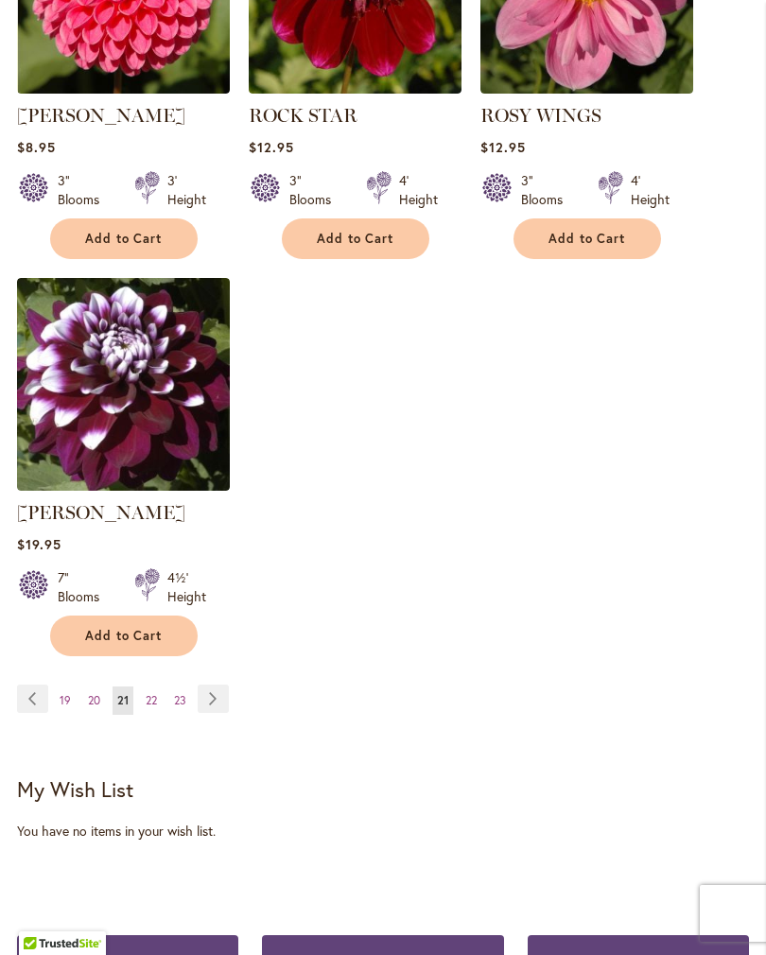
scroll to position [2533, 0]
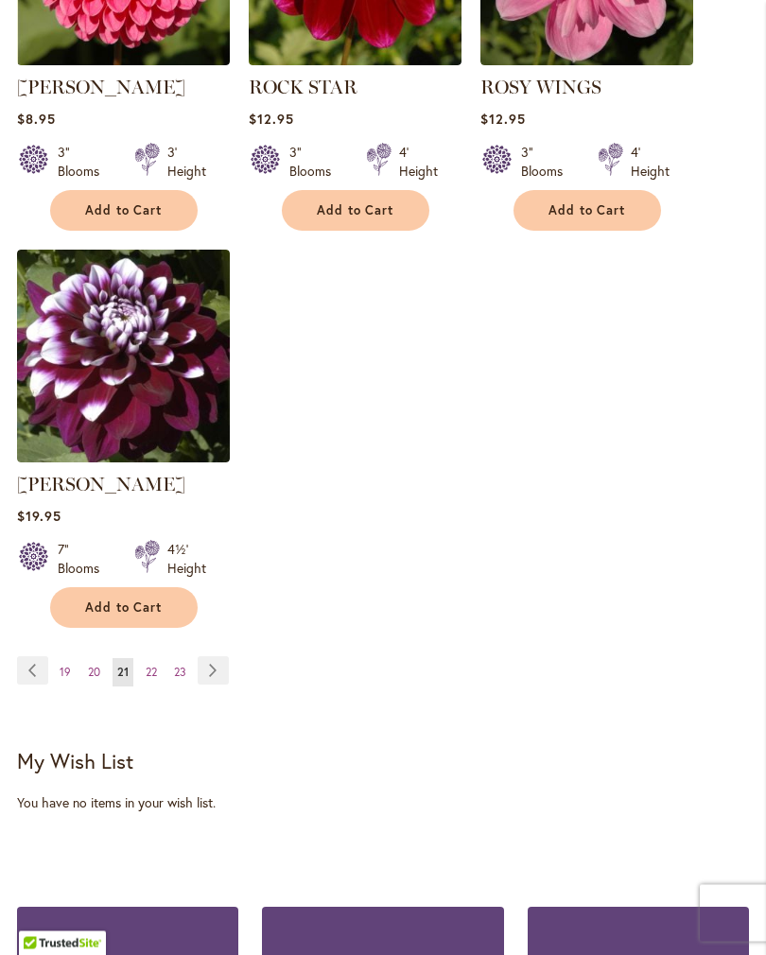
click at [212, 686] on link "Page Next" at bounding box center [213, 671] width 31 height 28
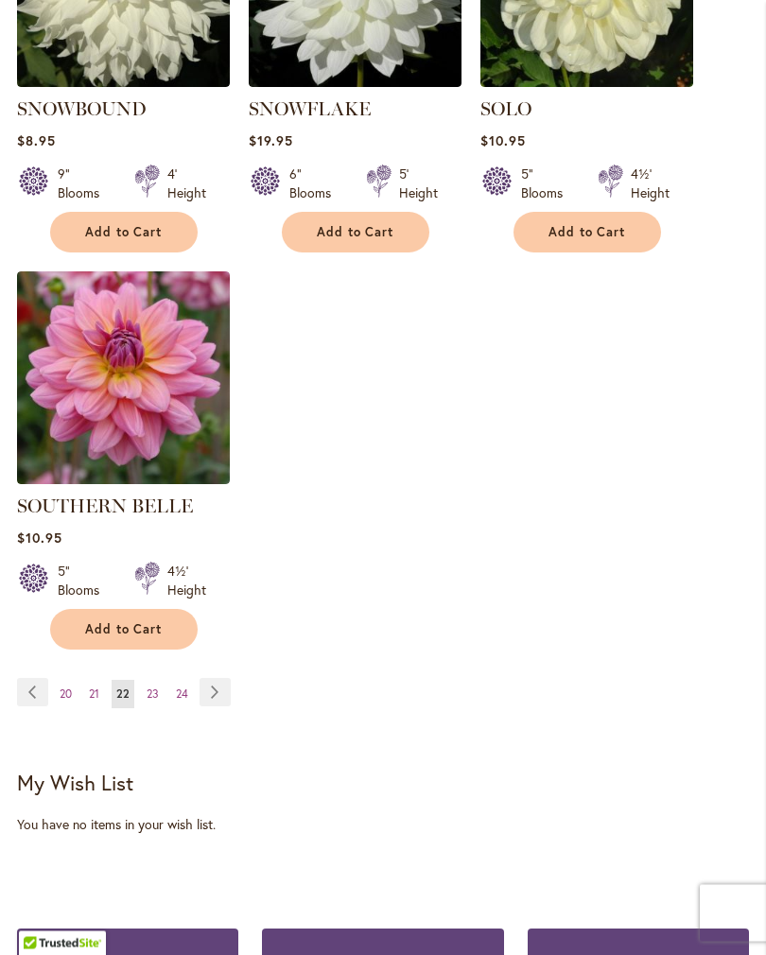
scroll to position [2514, 0]
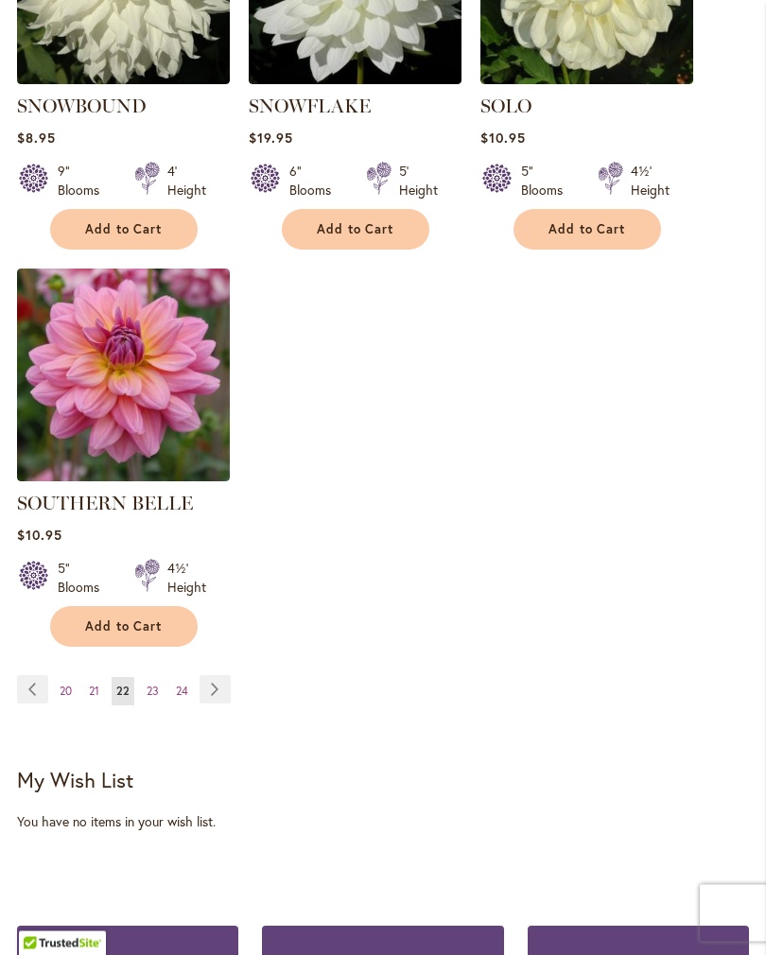
click at [211, 685] on link "Page Next" at bounding box center [215, 690] width 31 height 28
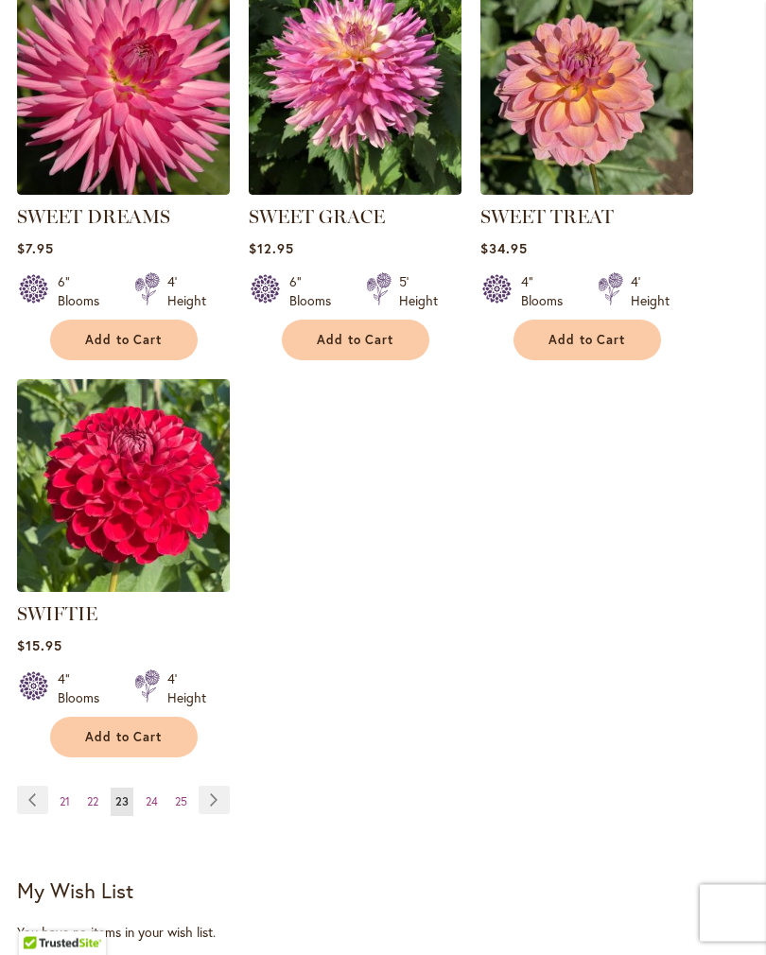
scroll to position [2405, 0]
click at [213, 814] on link "Page Next" at bounding box center [214, 800] width 31 height 28
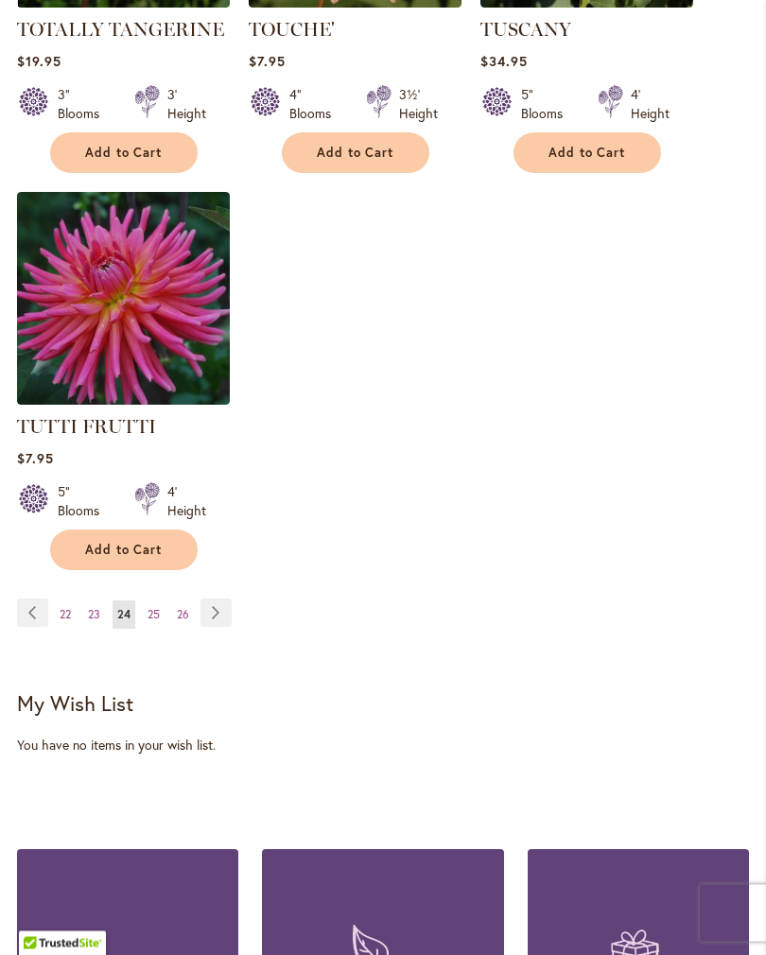
scroll to position [2594, 0]
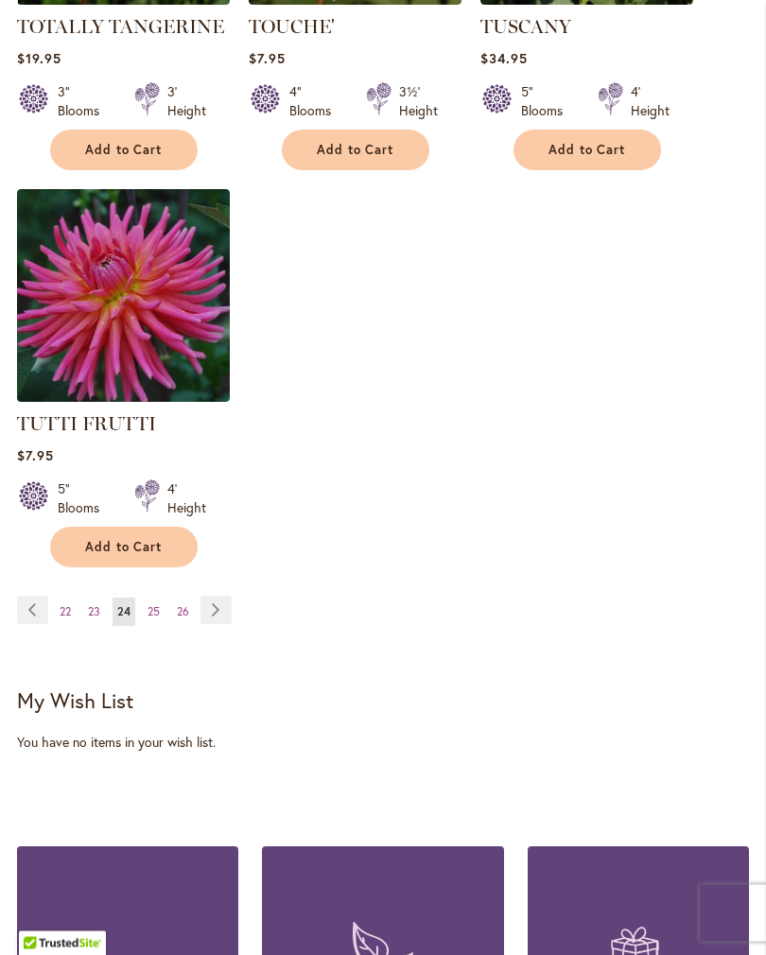
click at [225, 601] on link "Page Next" at bounding box center [215, 611] width 31 height 28
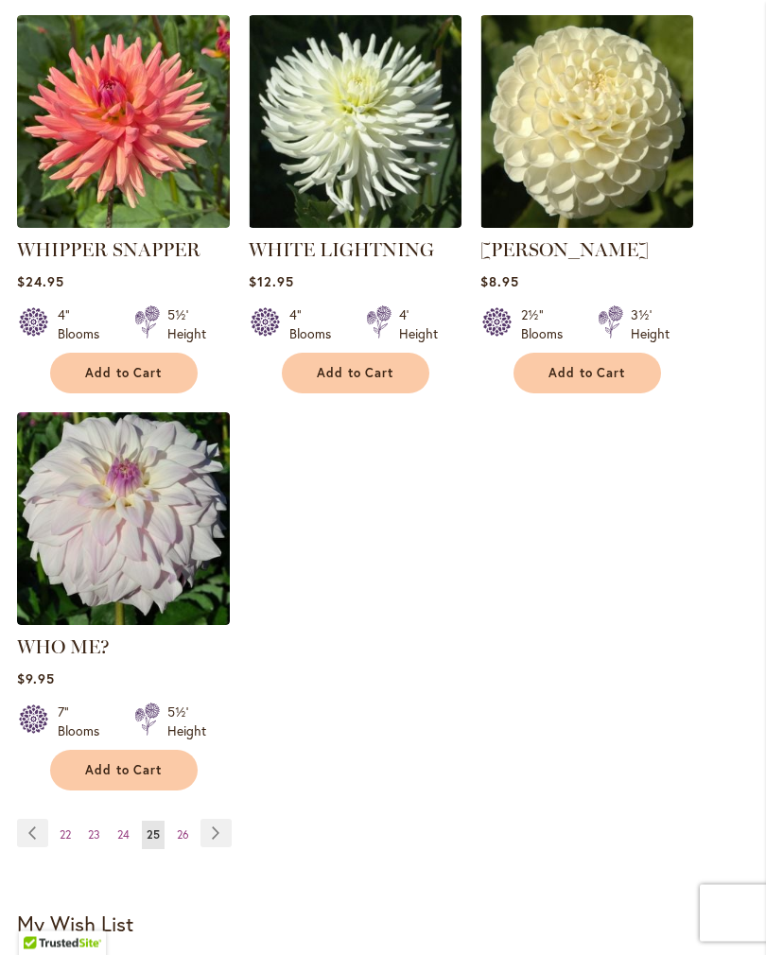
scroll to position [2373, 0]
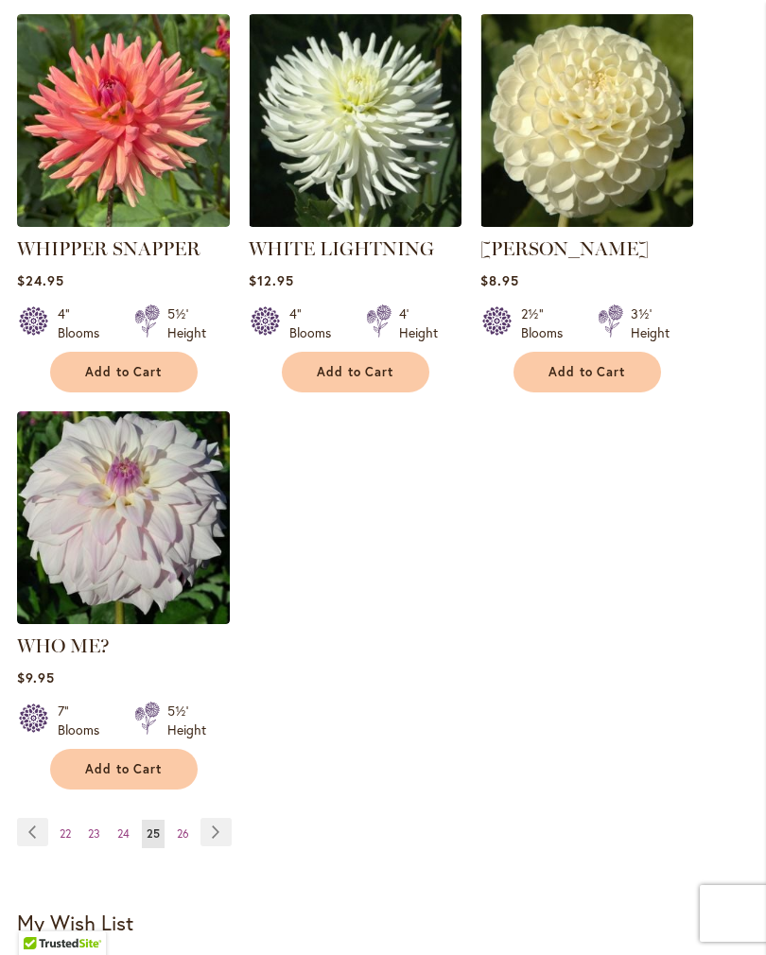
click at [219, 820] on link "Page Next" at bounding box center [215, 832] width 31 height 28
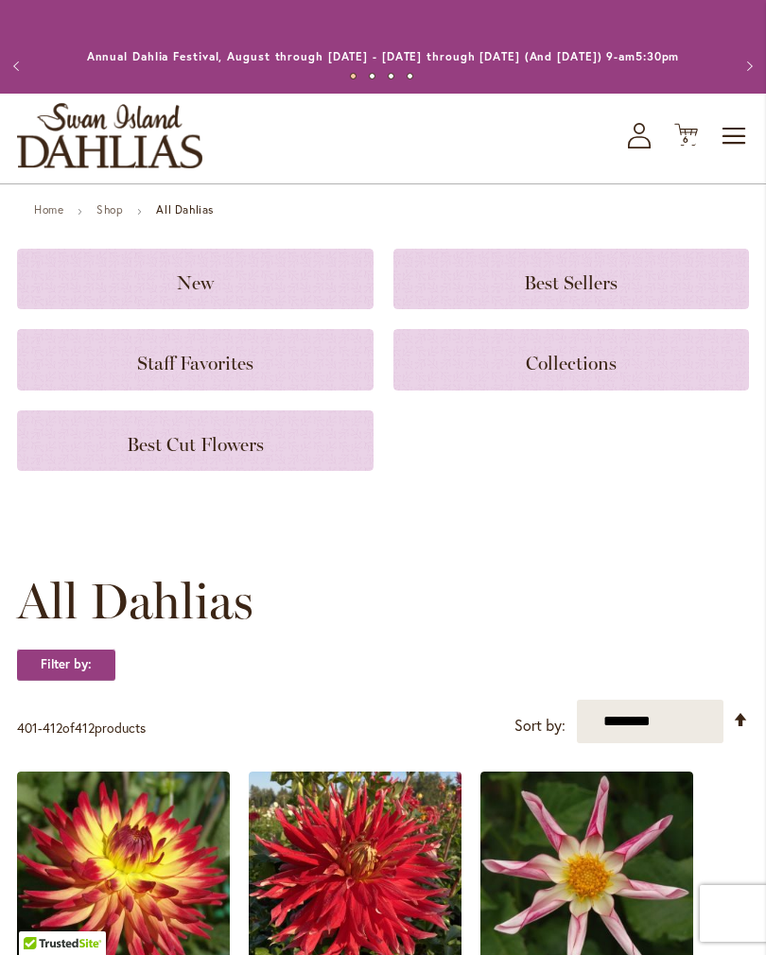
click at [688, 147] on icon "Cart .cls-1 { fill: #231f20; }" at bounding box center [686, 135] width 24 height 24
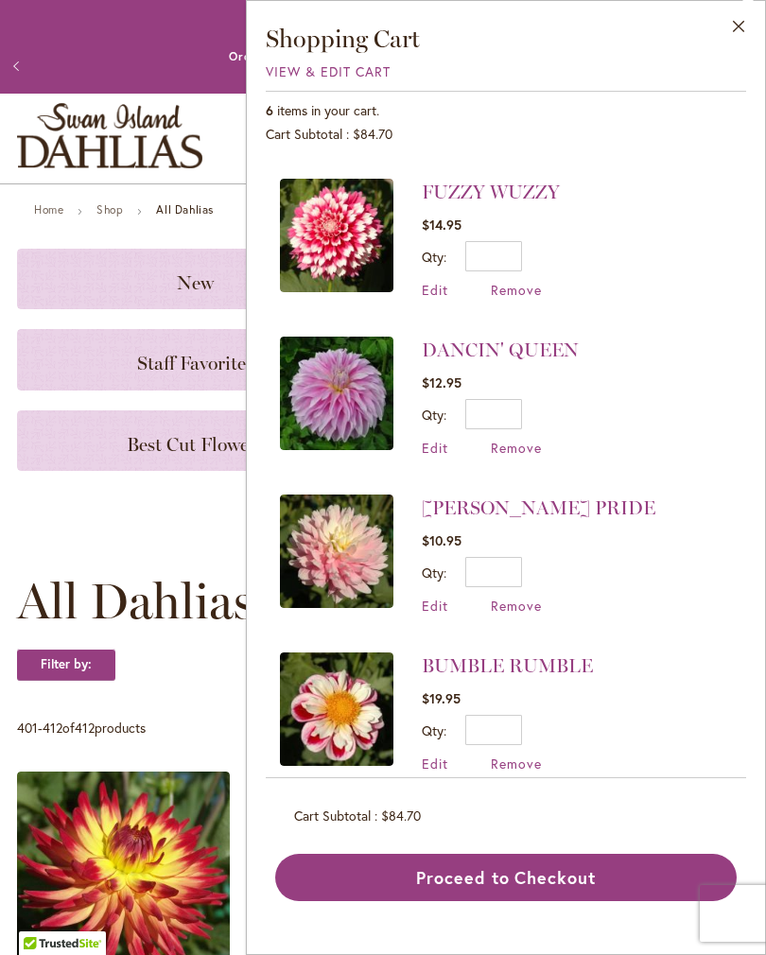
scroll to position [304, 0]
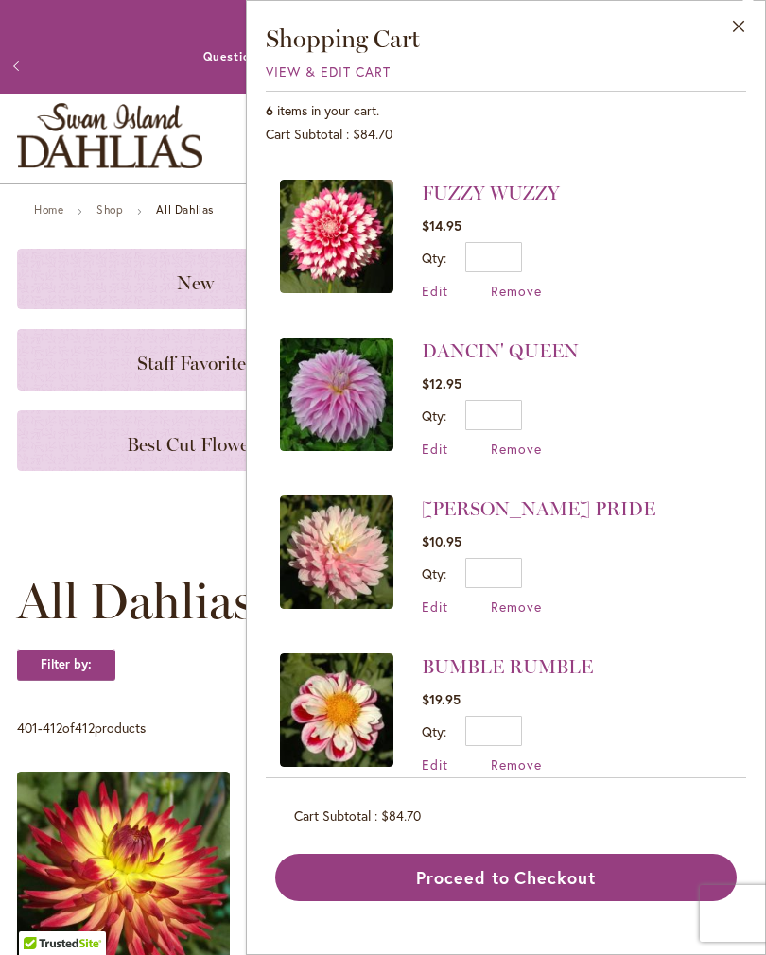
click at [503, 898] on button "Proceed to Checkout" at bounding box center [505, 877] width 461 height 47
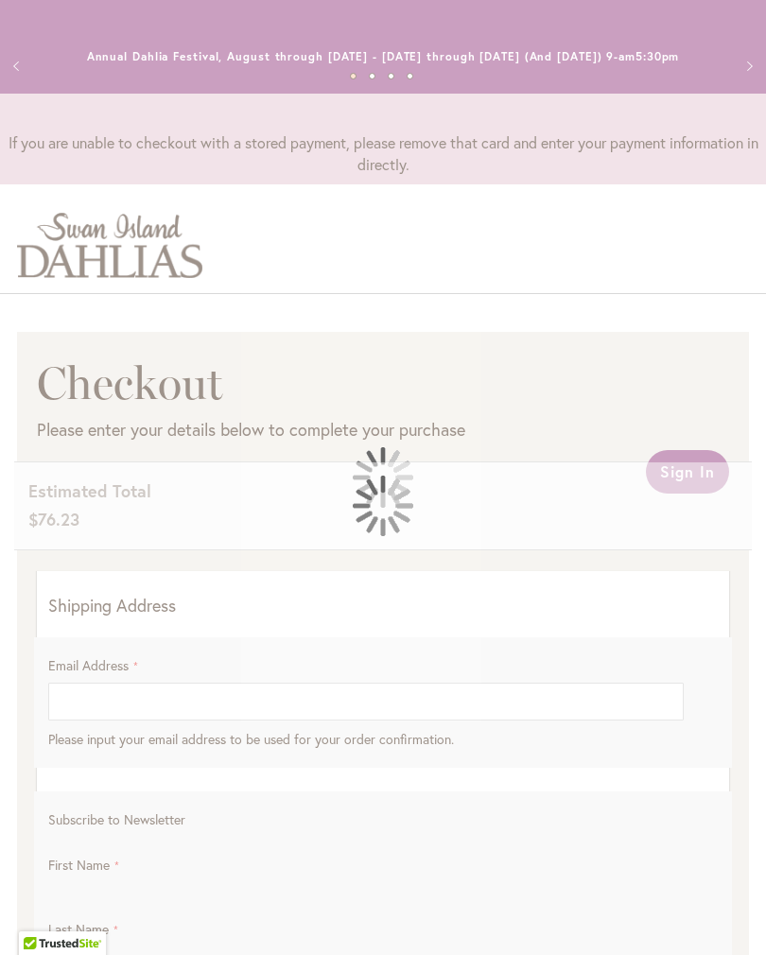
select select "**"
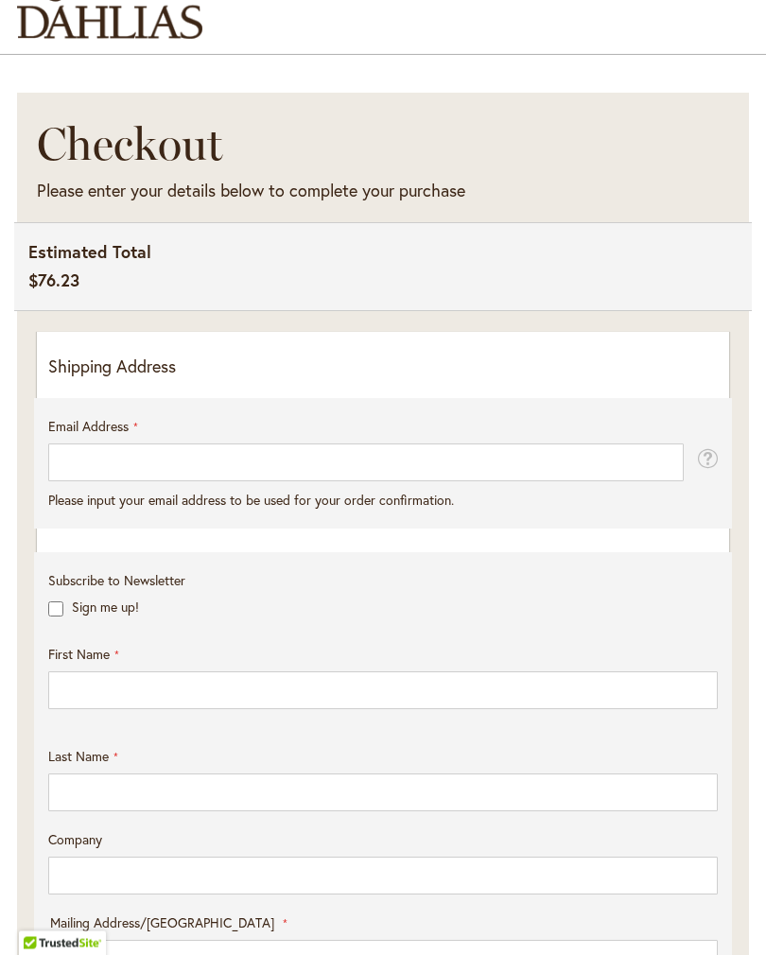
scroll to position [240, 0]
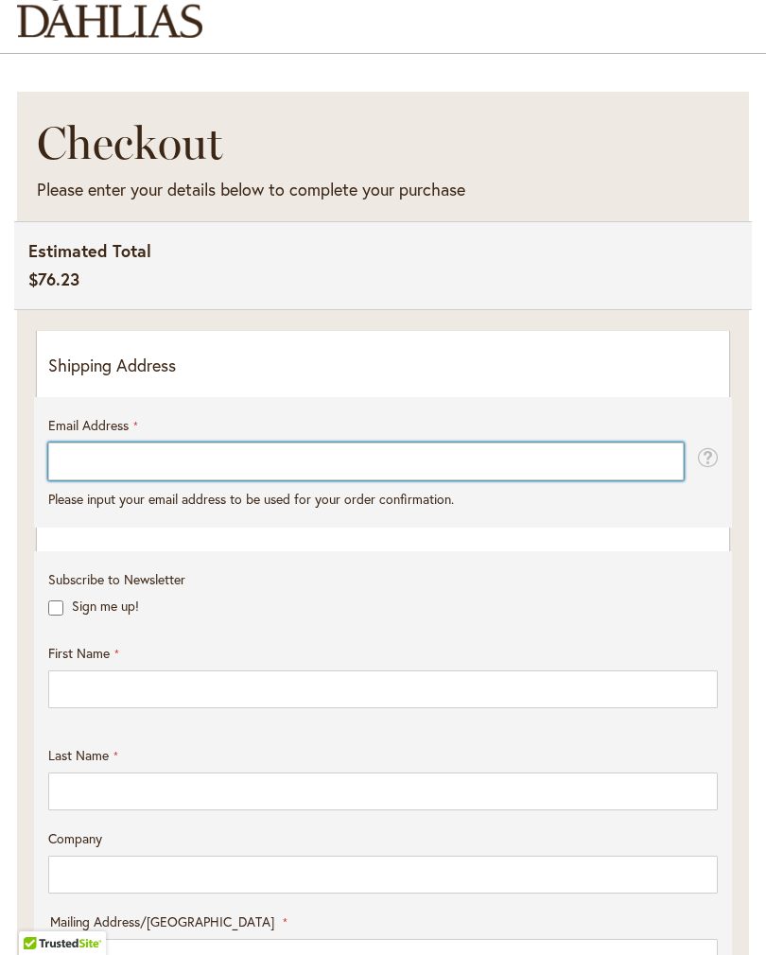
click at [97, 472] on input "Email Address" at bounding box center [365, 462] width 635 height 38
type input "**********"
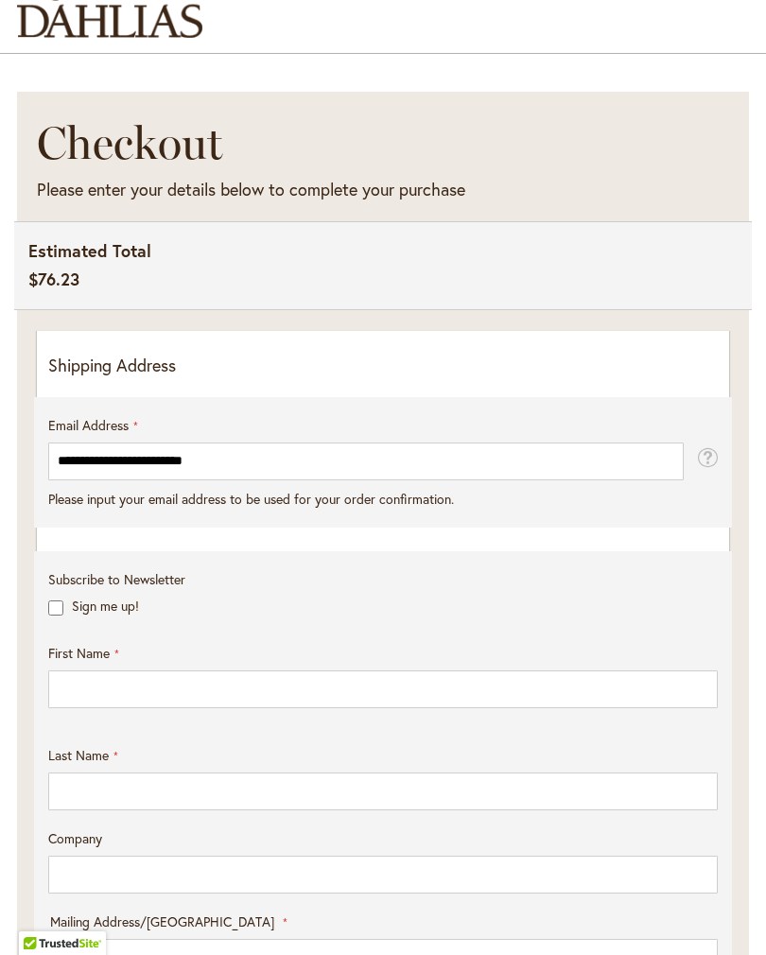
click at [62, 374] on p "Shipping Address" at bounding box center [383, 366] width 670 height 25
click at [324, 361] on div "**********" at bounding box center [383, 906] width 692 height 1150
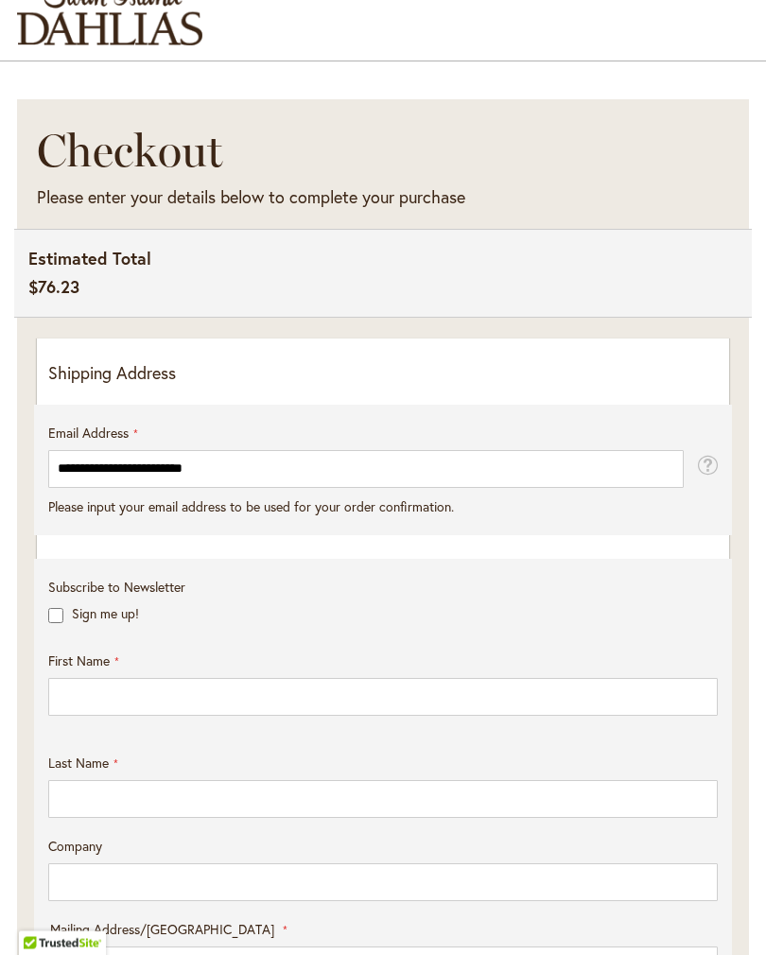
click at [510, 387] on p "Shipping Address" at bounding box center [383, 374] width 670 height 25
click at [519, 387] on p "Shipping Address" at bounding box center [383, 374] width 670 height 25
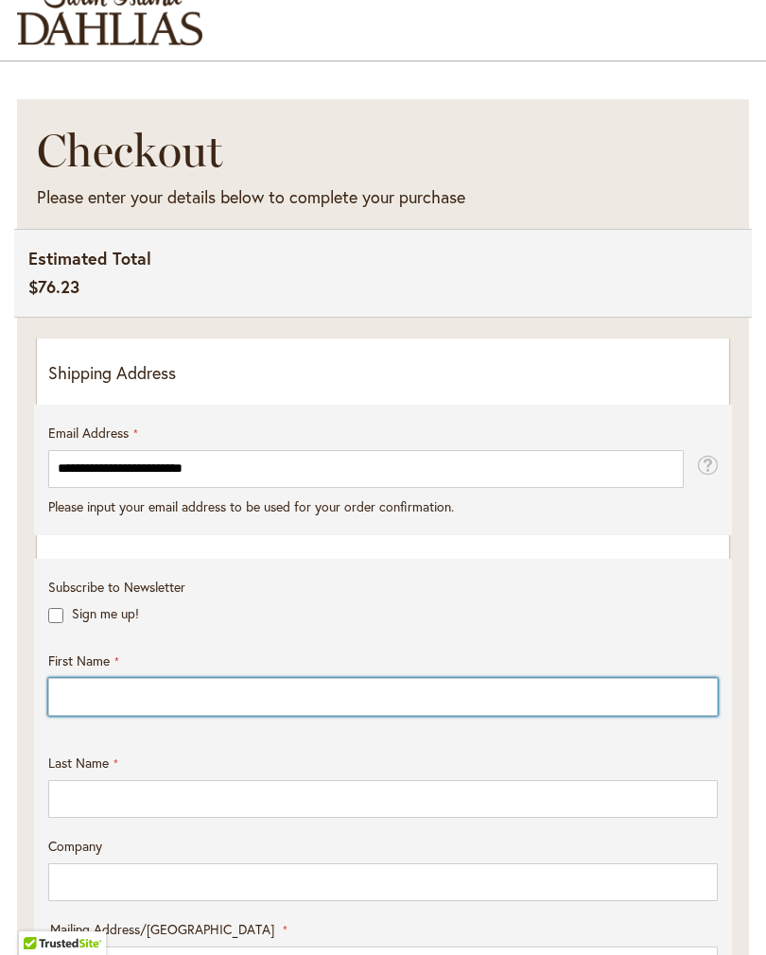
click at [184, 706] on input "First Name" at bounding box center [383, 697] width 670 height 38
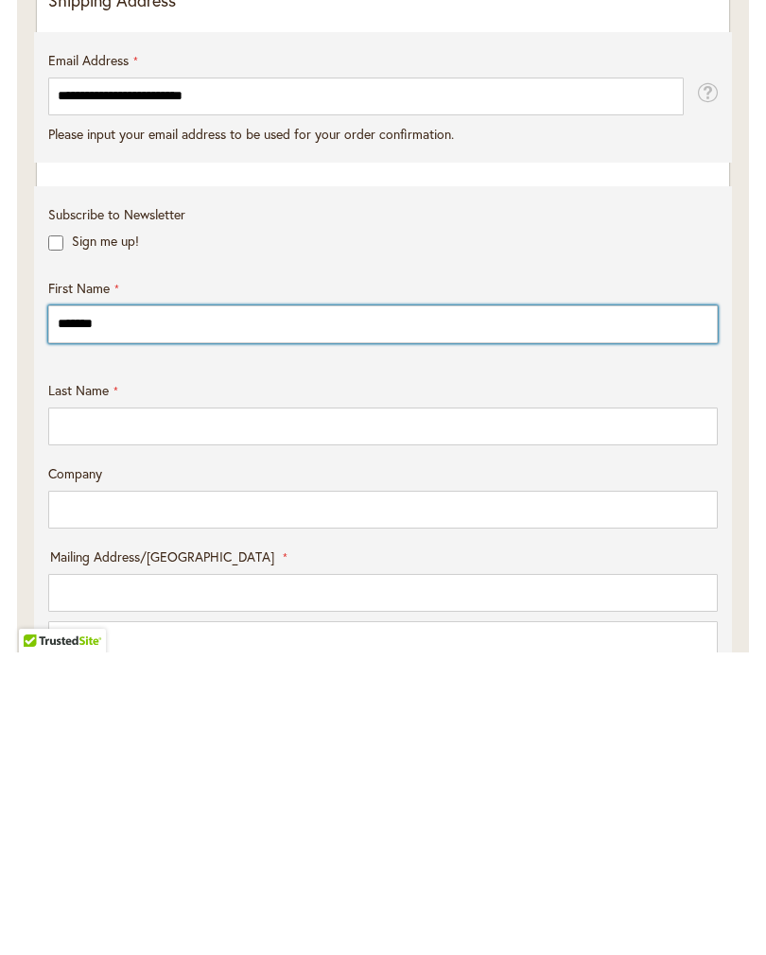
type input "******"
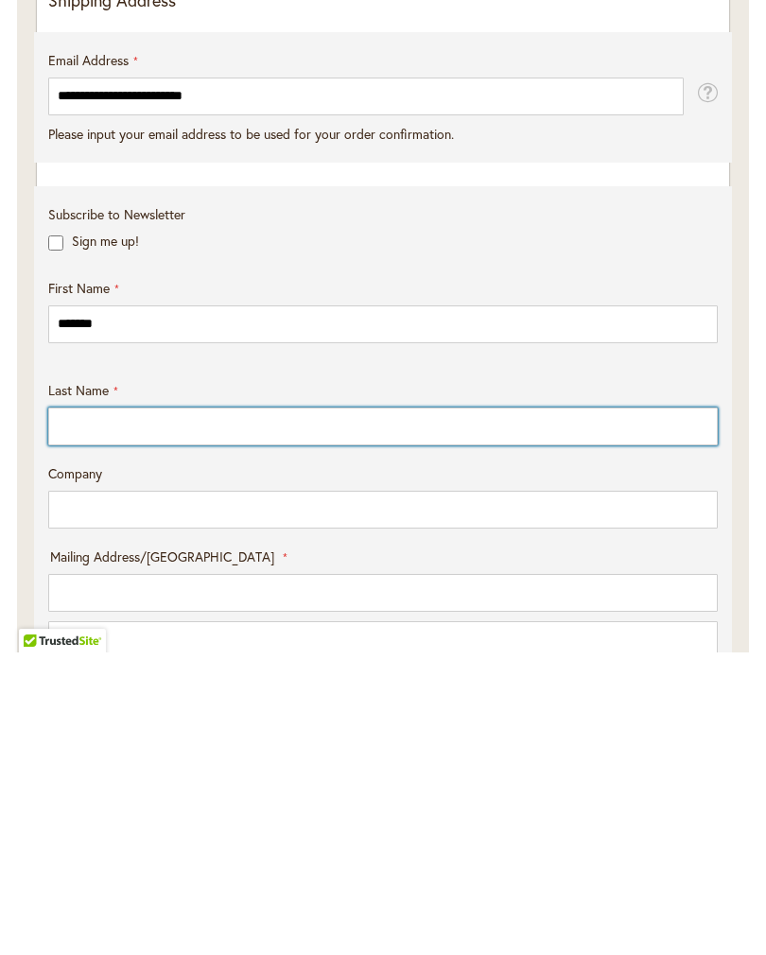
click at [85, 710] on input "Last Name" at bounding box center [383, 729] width 670 height 38
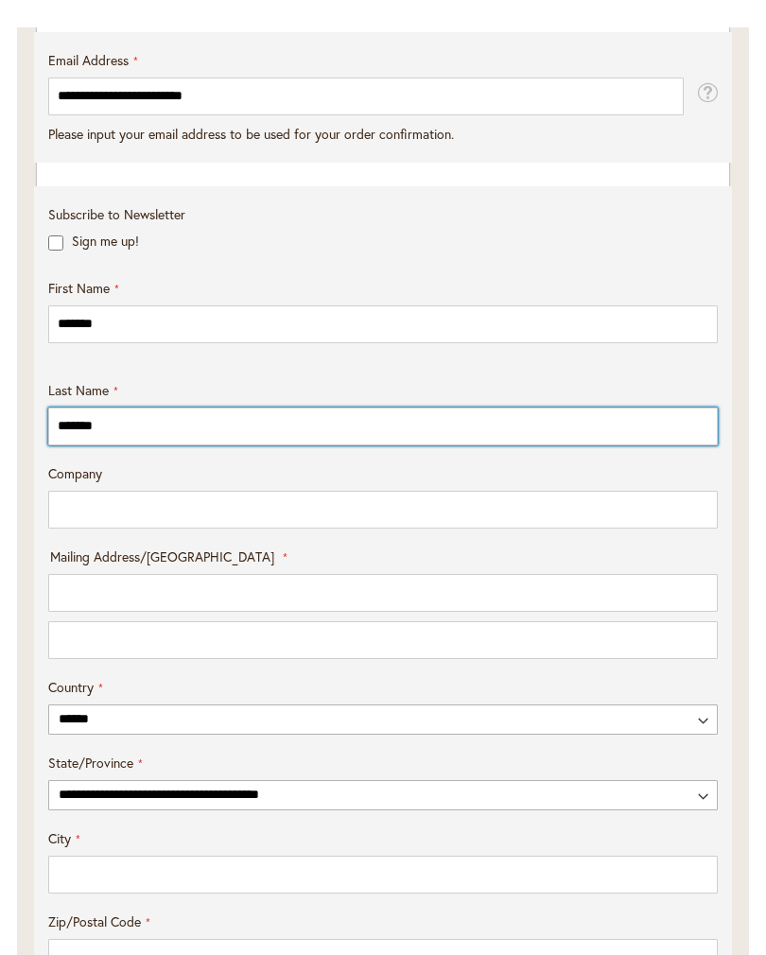
scroll to position [633, 0]
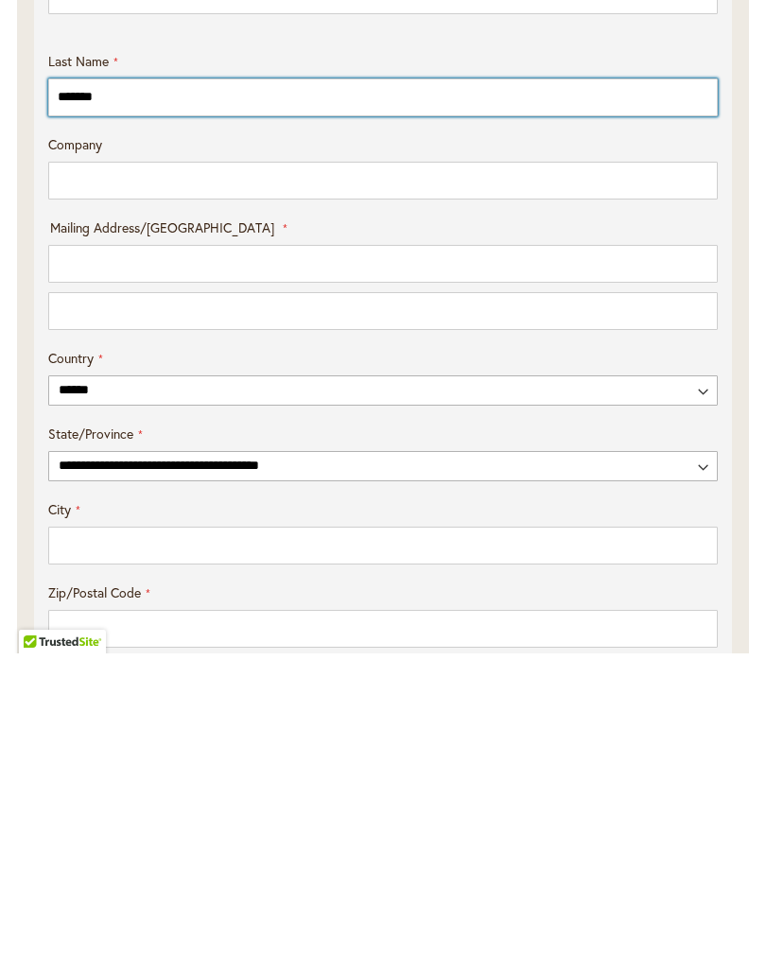
type input "*******"
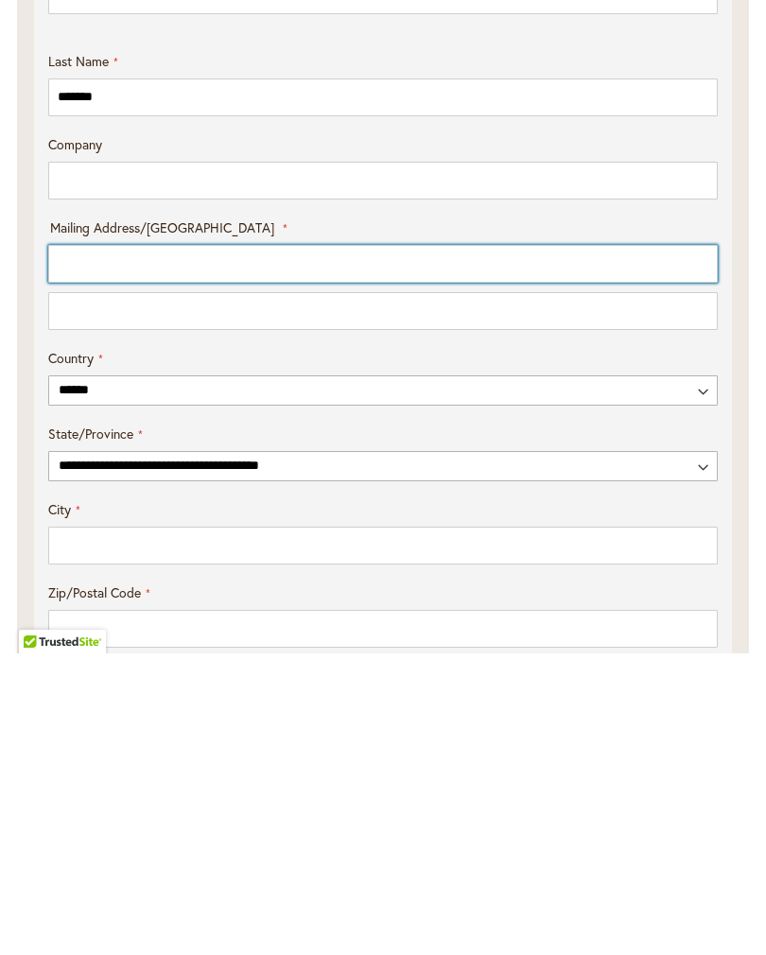
click at [75, 547] on input "Mailing Address/PO BOX: Line 1" at bounding box center [383, 566] width 670 height 38
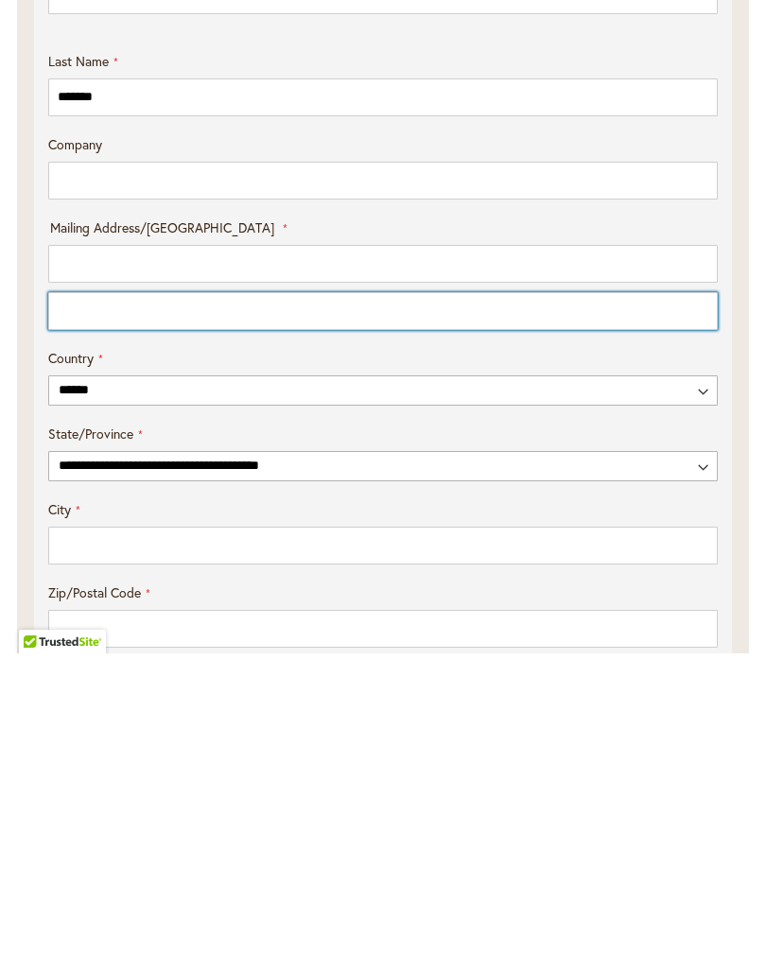
click at [90, 594] on input "Mailing Address/PO BOX: Line 2" at bounding box center [383, 613] width 670 height 38
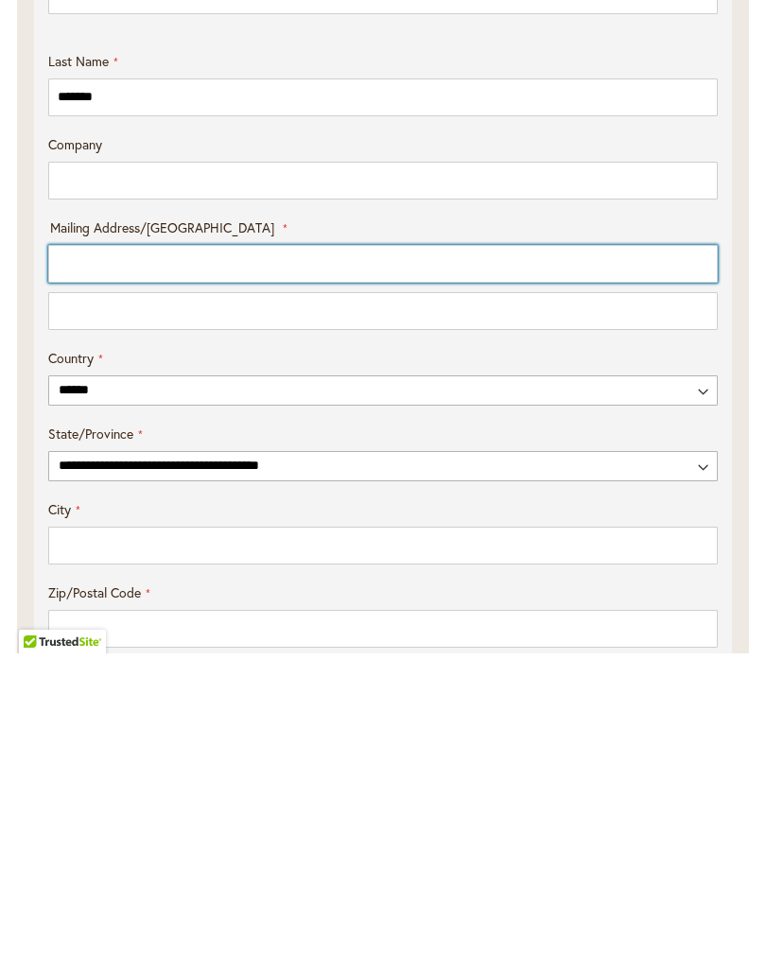
click at [99, 547] on input "Mailing Address/PO BOX: Line 1" at bounding box center [383, 566] width 670 height 38
type input "**********"
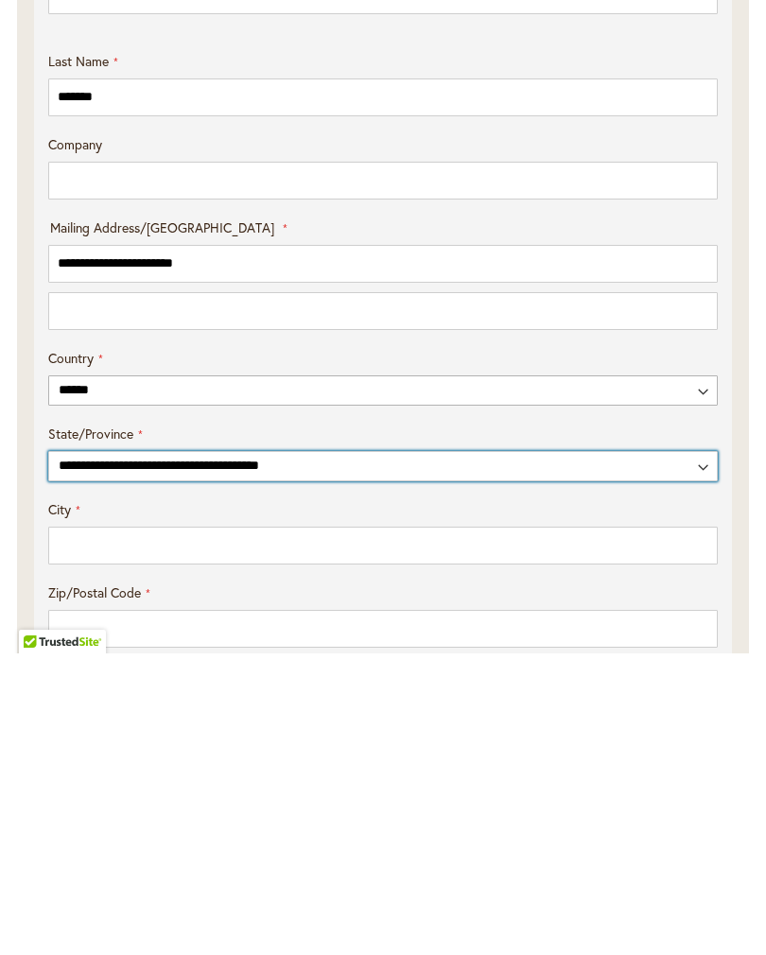
click at [697, 753] on select "**********" at bounding box center [383, 768] width 670 height 30
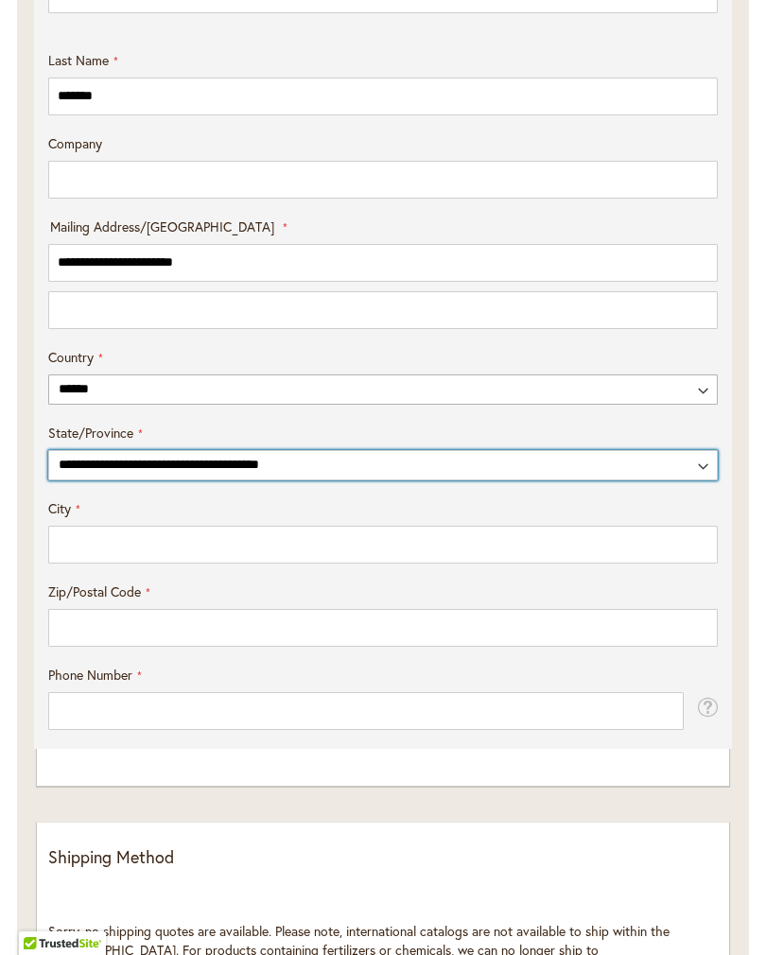
select select "**"
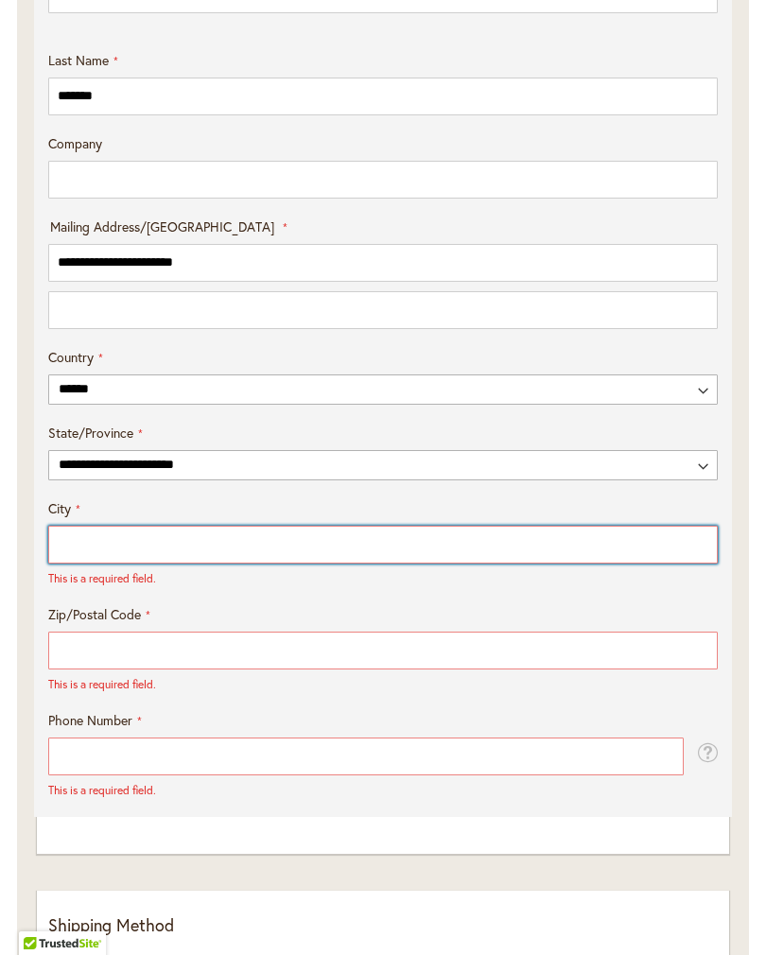
click at [81, 555] on input "City" at bounding box center [383, 545] width 670 height 38
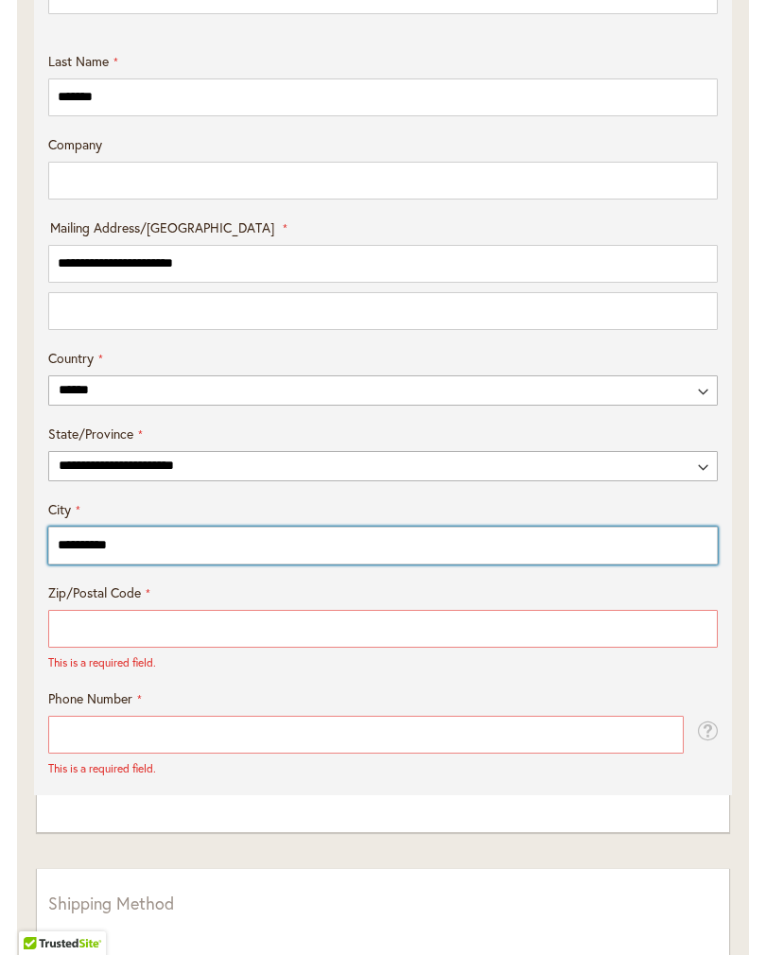
type input "*********"
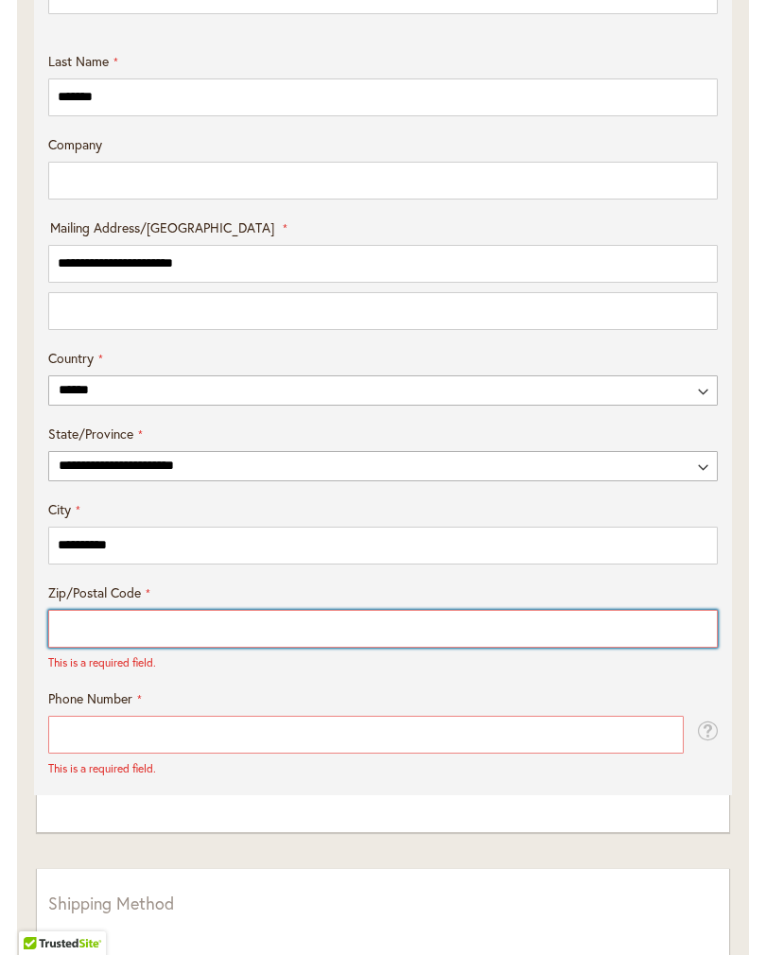
click at [96, 636] on input "Zip/Postal Code" at bounding box center [383, 629] width 670 height 38
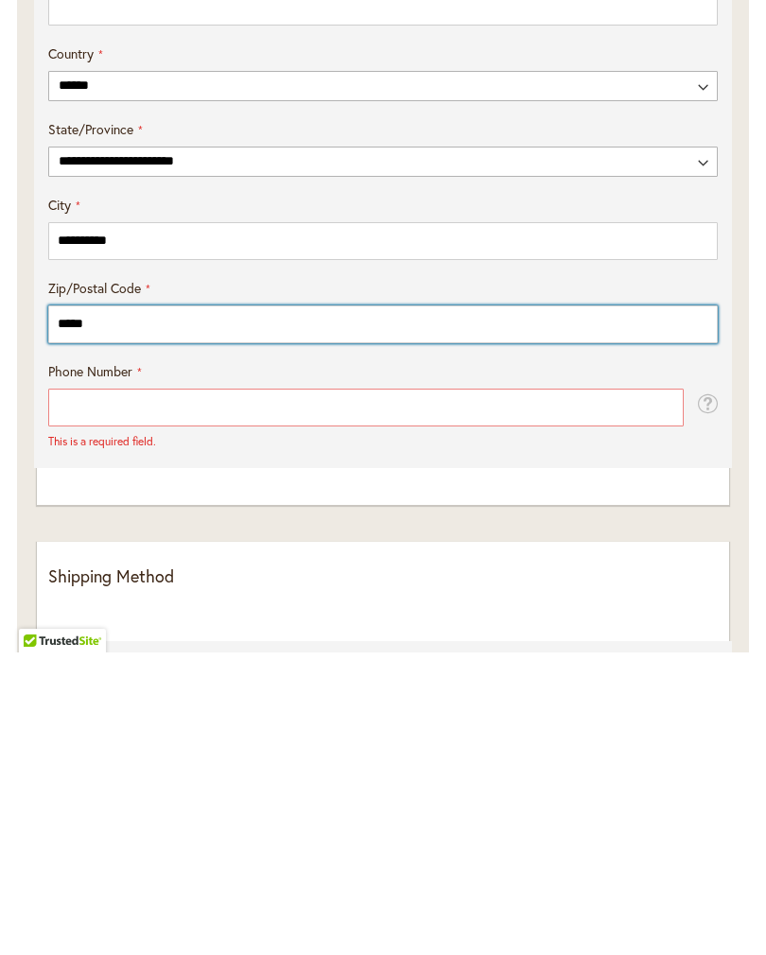
type input "*****"
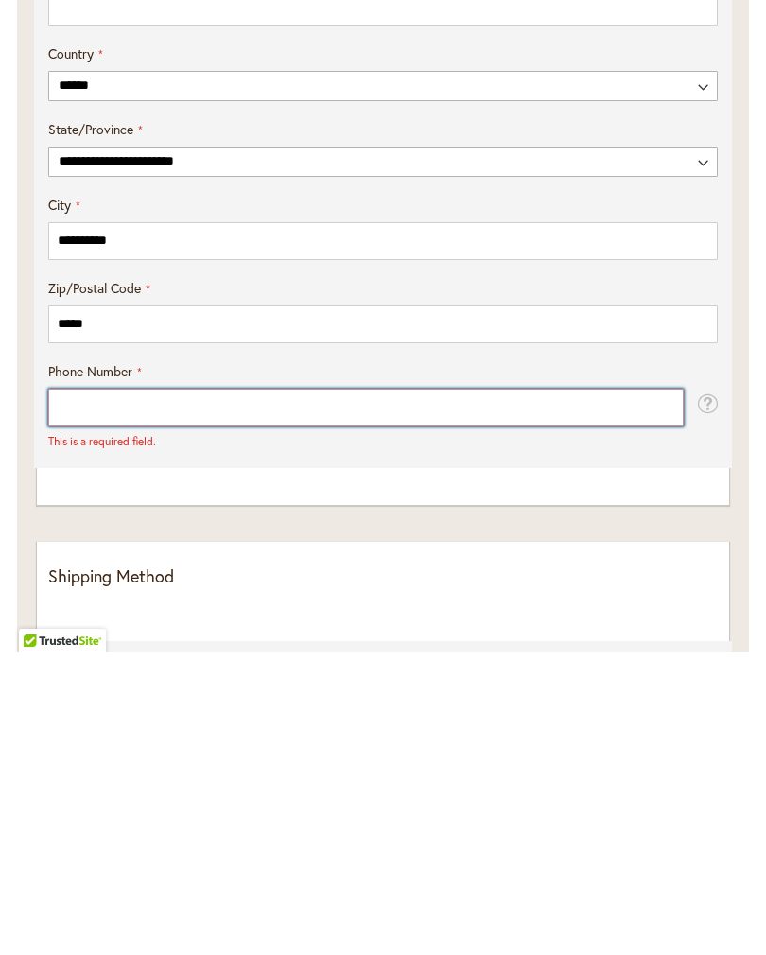
click at [93, 691] on input "Phone Number" at bounding box center [365, 710] width 635 height 38
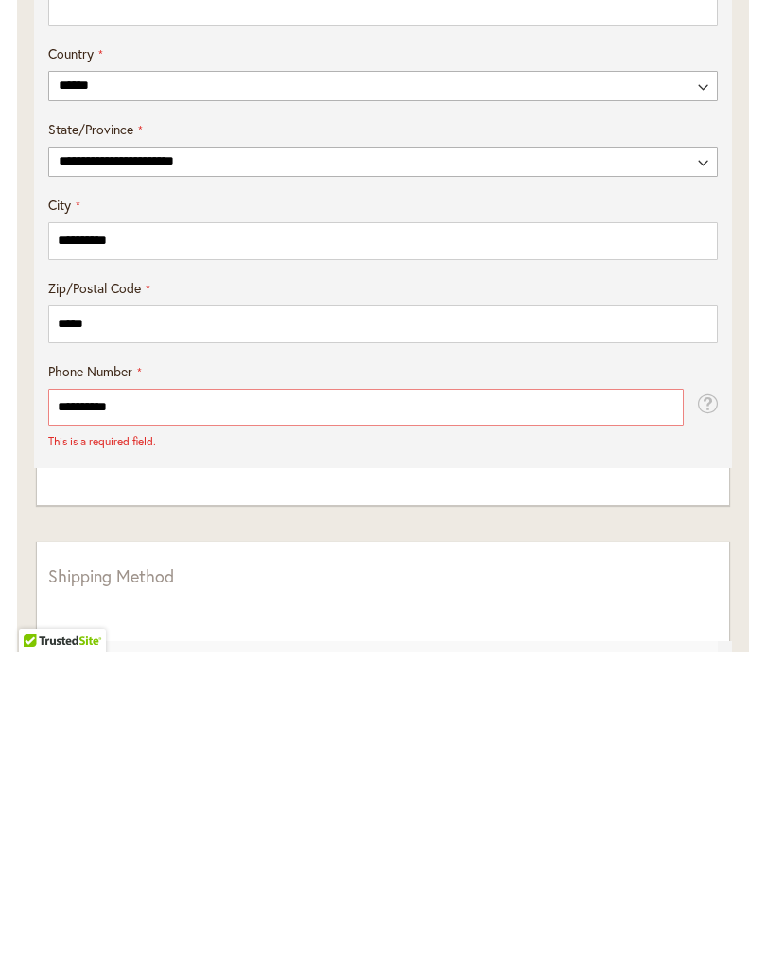
scroll to position [1239, 0]
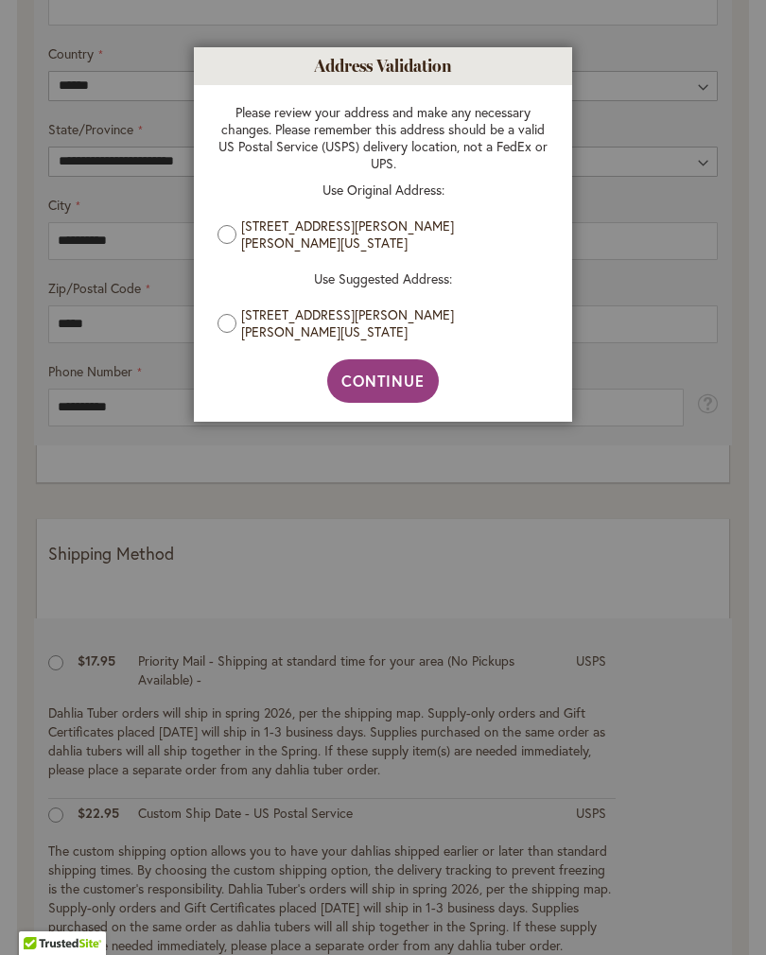
click at [391, 366] on button "Continue" at bounding box center [383, 380] width 113 height 43
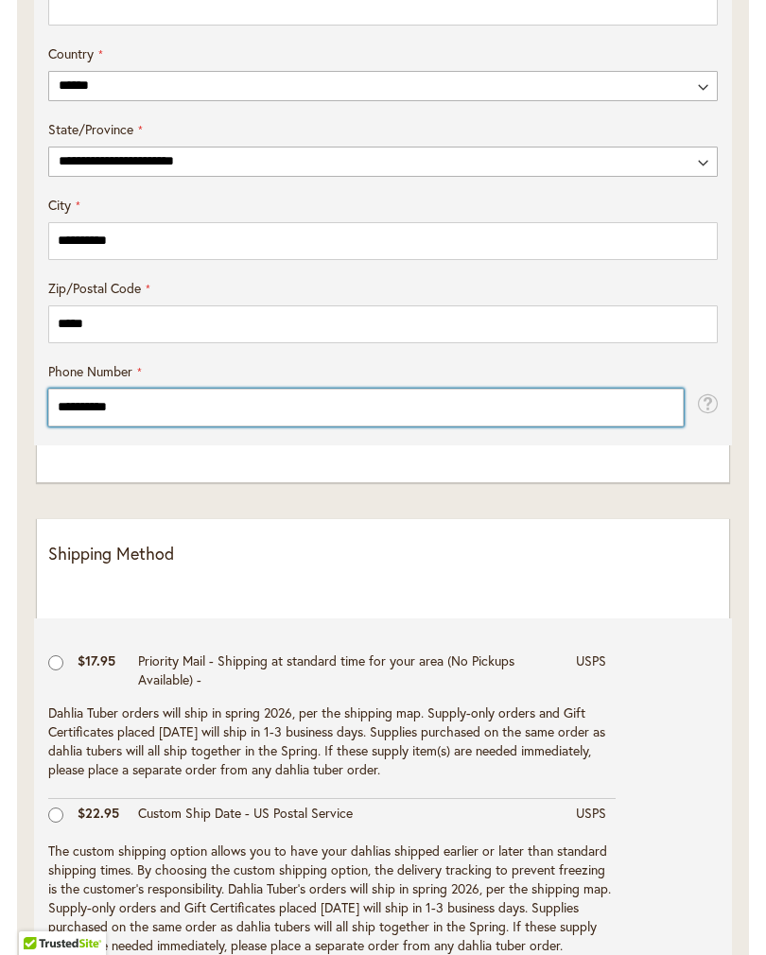
click at [148, 426] on input "**********" at bounding box center [365, 408] width 635 height 38
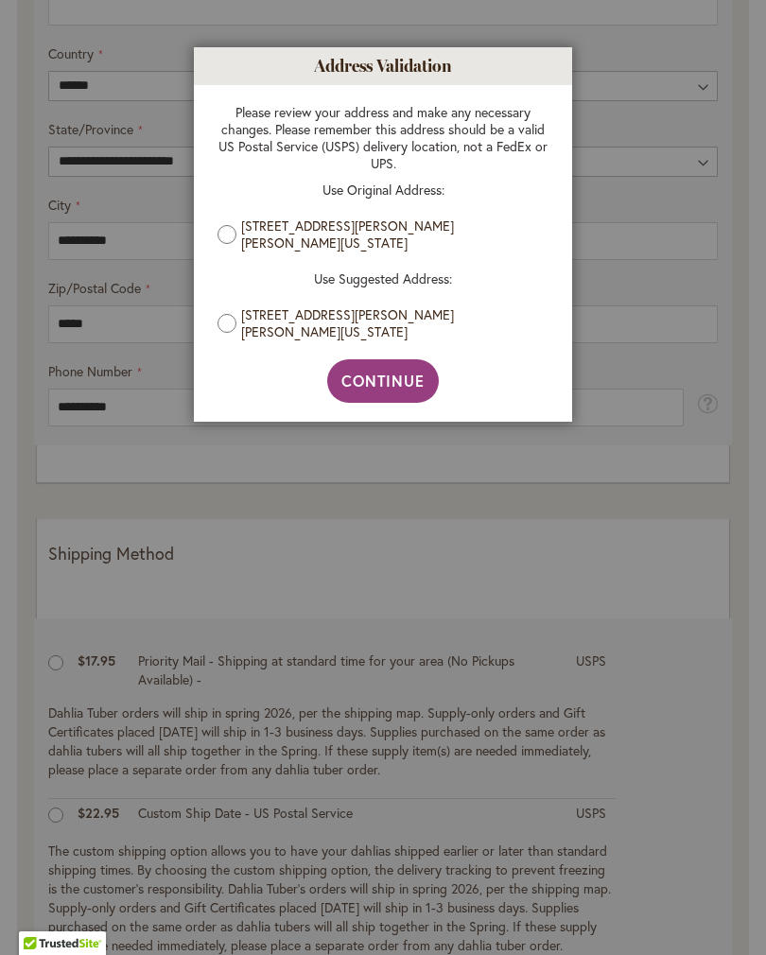
click at [704, 683] on aside "Address Validation Close Please review your address and make any necessary chan…" at bounding box center [383, 477] width 766 height 955
click at [371, 384] on span "Continue" at bounding box center [383, 381] width 84 height 20
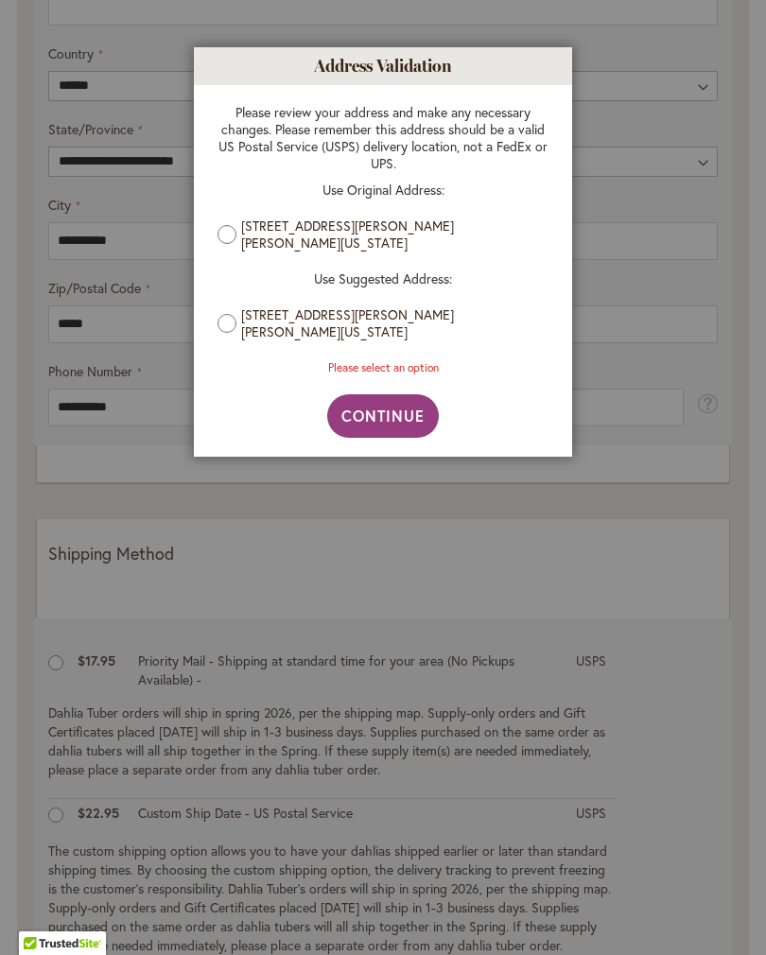
click at [390, 410] on span "Continue" at bounding box center [383, 416] width 84 height 20
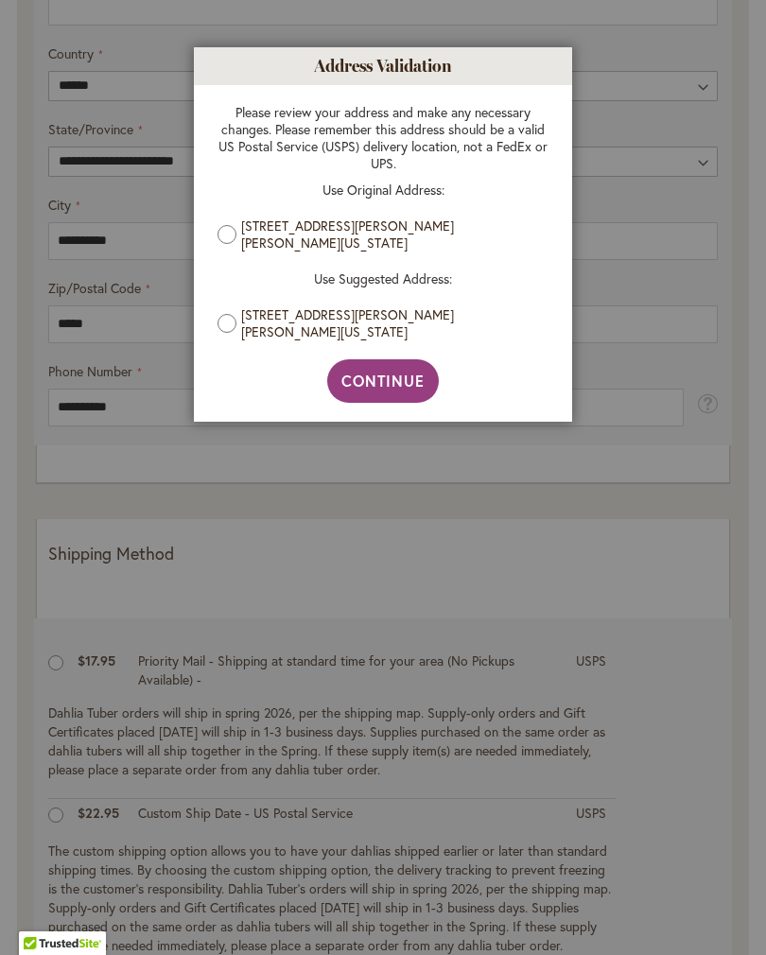
click at [385, 372] on span "Continue" at bounding box center [383, 381] width 84 height 20
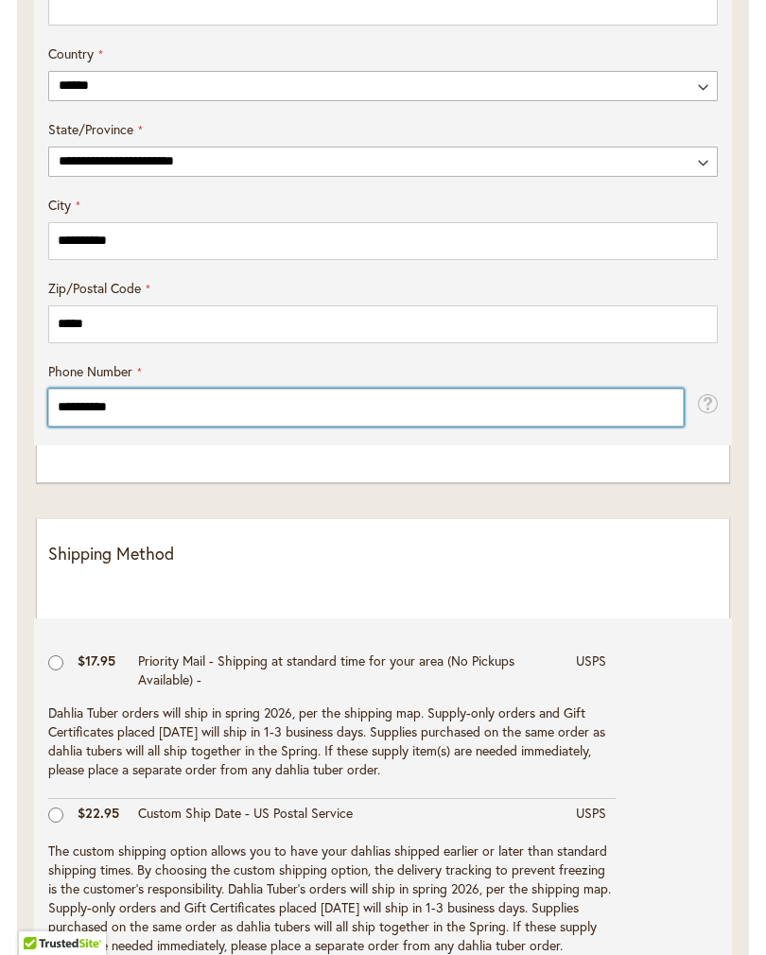
click at [145, 421] on input "**********" at bounding box center [365, 408] width 635 height 38
type input "*"
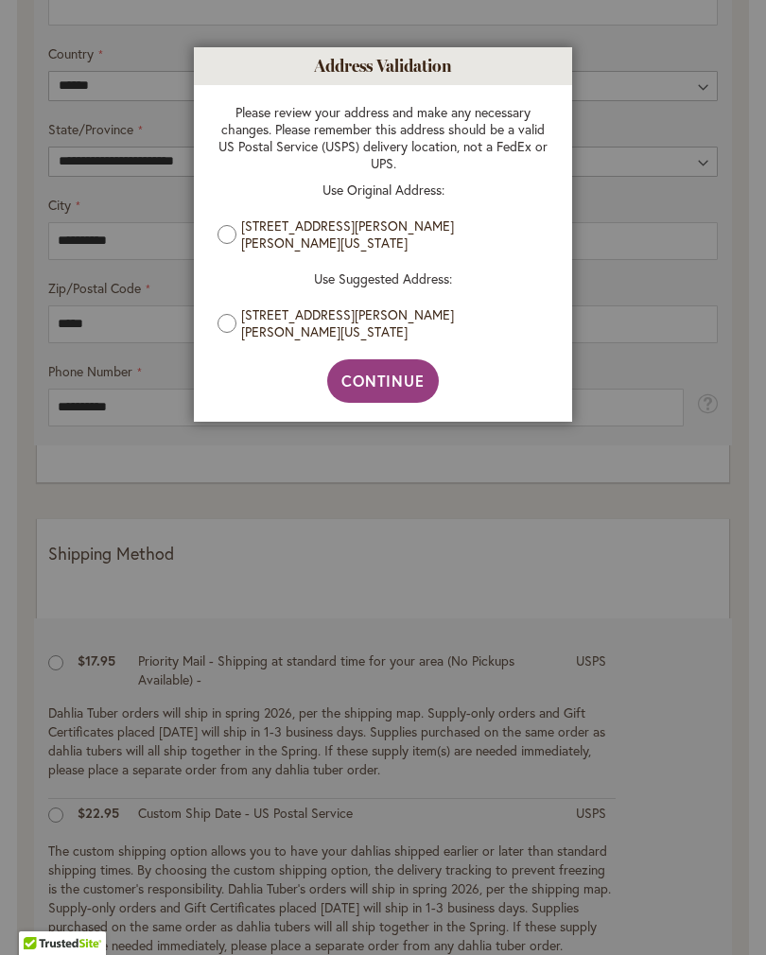
click at [380, 375] on span "Continue" at bounding box center [383, 381] width 84 height 20
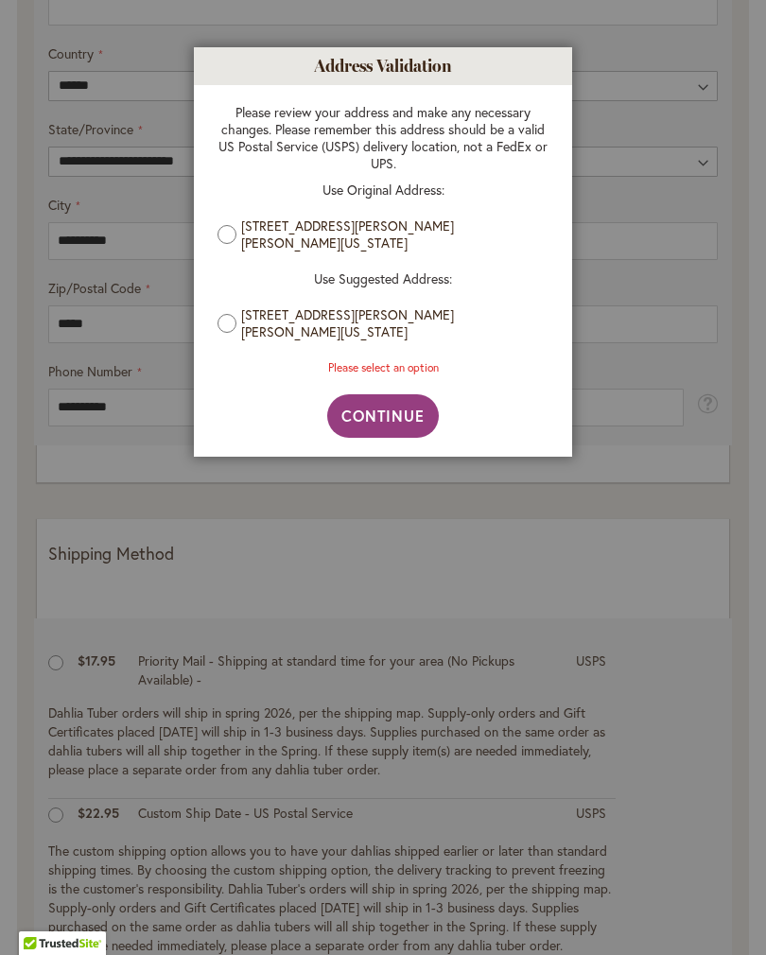
click at [703, 579] on aside "Address Validation Close Please review your address and make any necessary chan…" at bounding box center [383, 477] width 766 height 955
click at [381, 412] on span "Continue" at bounding box center [383, 416] width 84 height 20
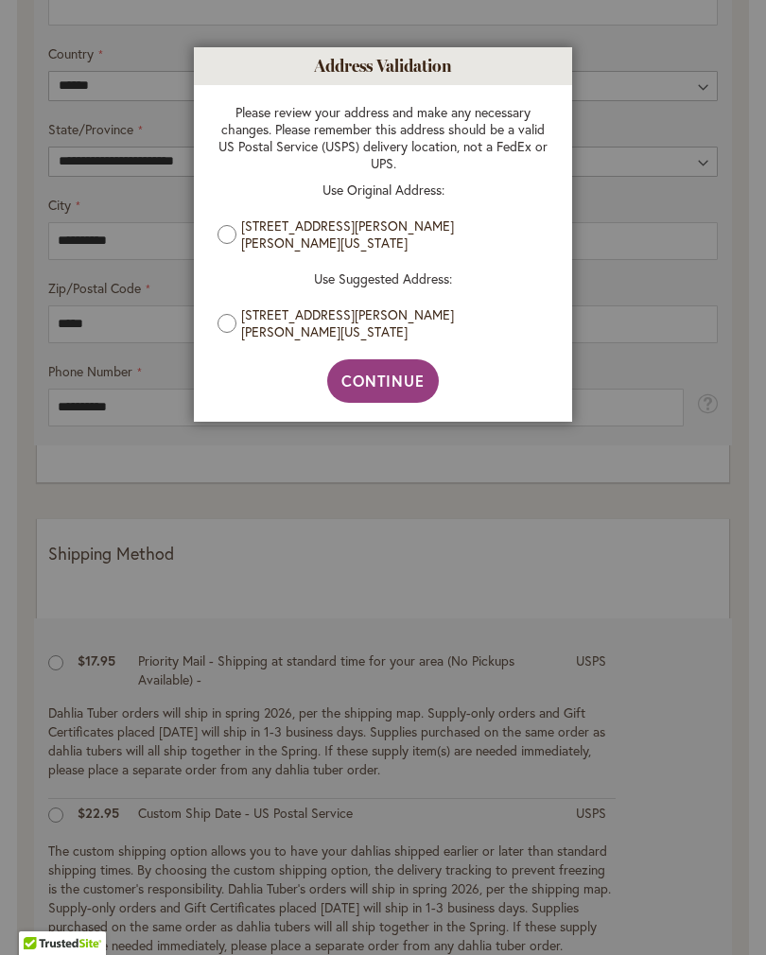
click at [398, 375] on span "Continue" at bounding box center [383, 381] width 84 height 20
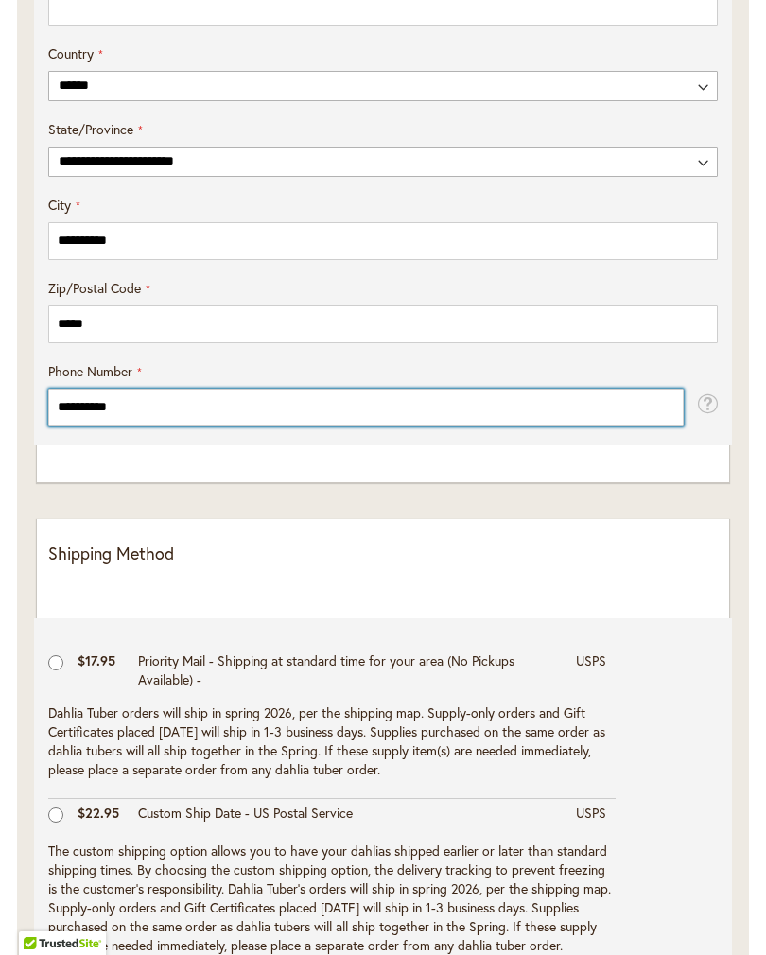
click at [143, 422] on input "**********" at bounding box center [365, 408] width 635 height 38
type input "*"
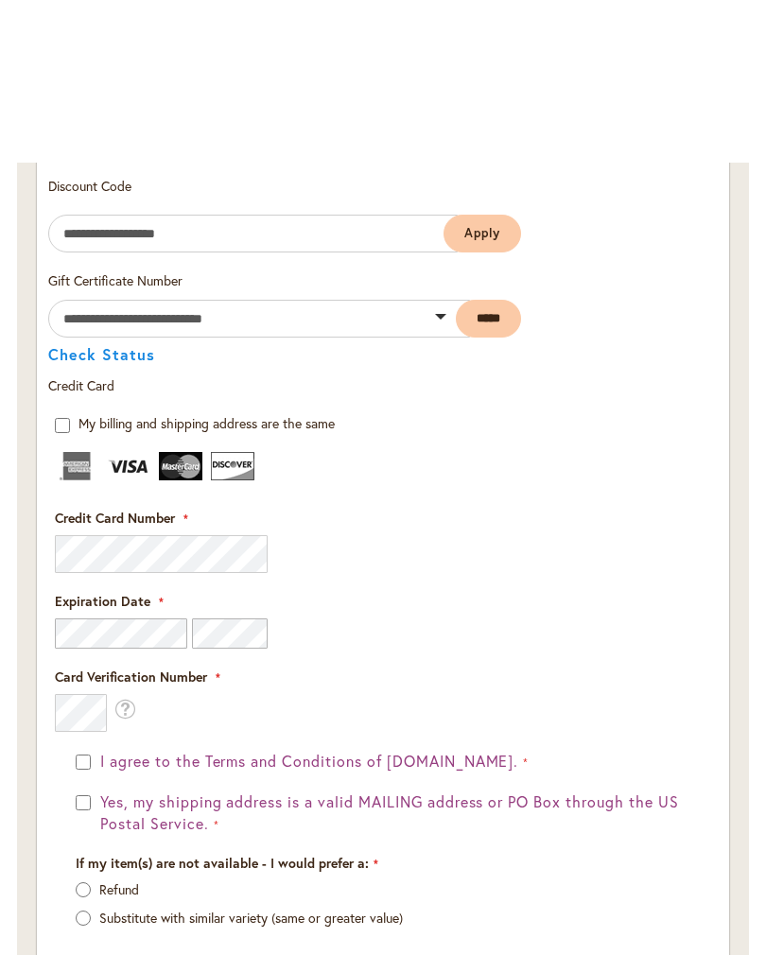
scroll to position [2340, 0]
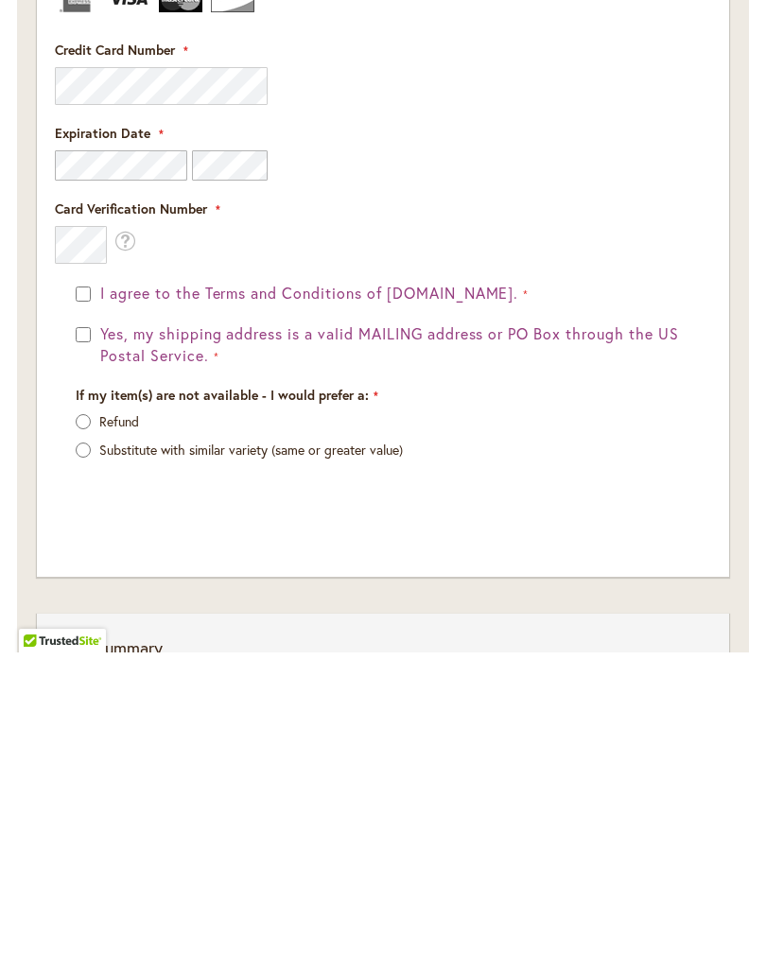
type input "**********"
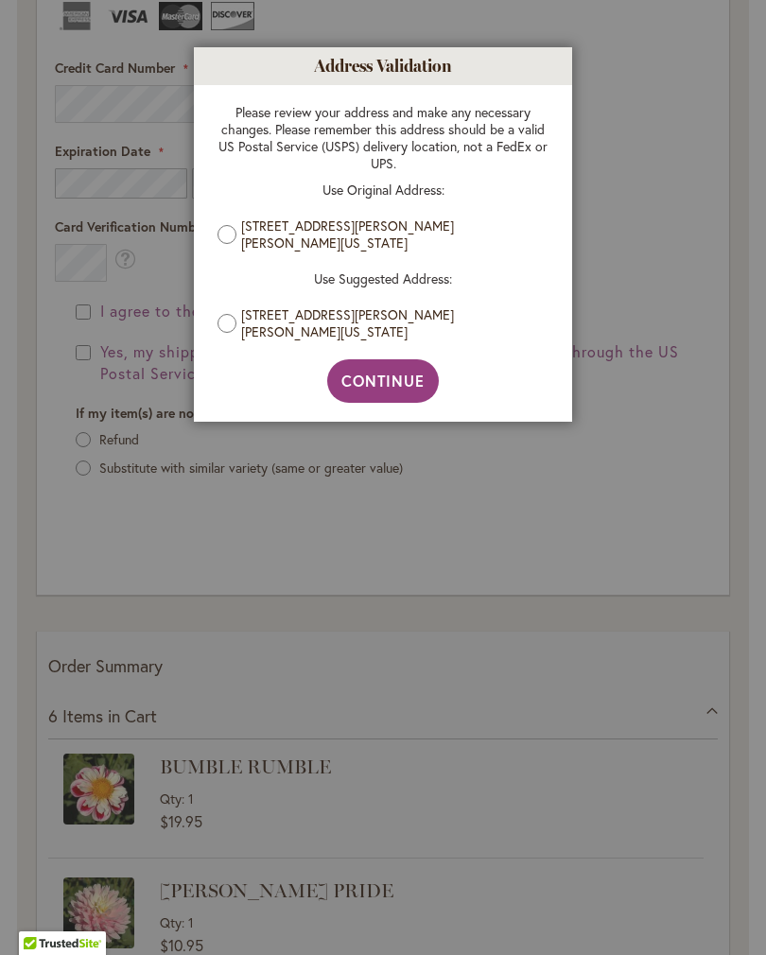
scroll to position [2593, 0]
